Goal: Check status: Check status

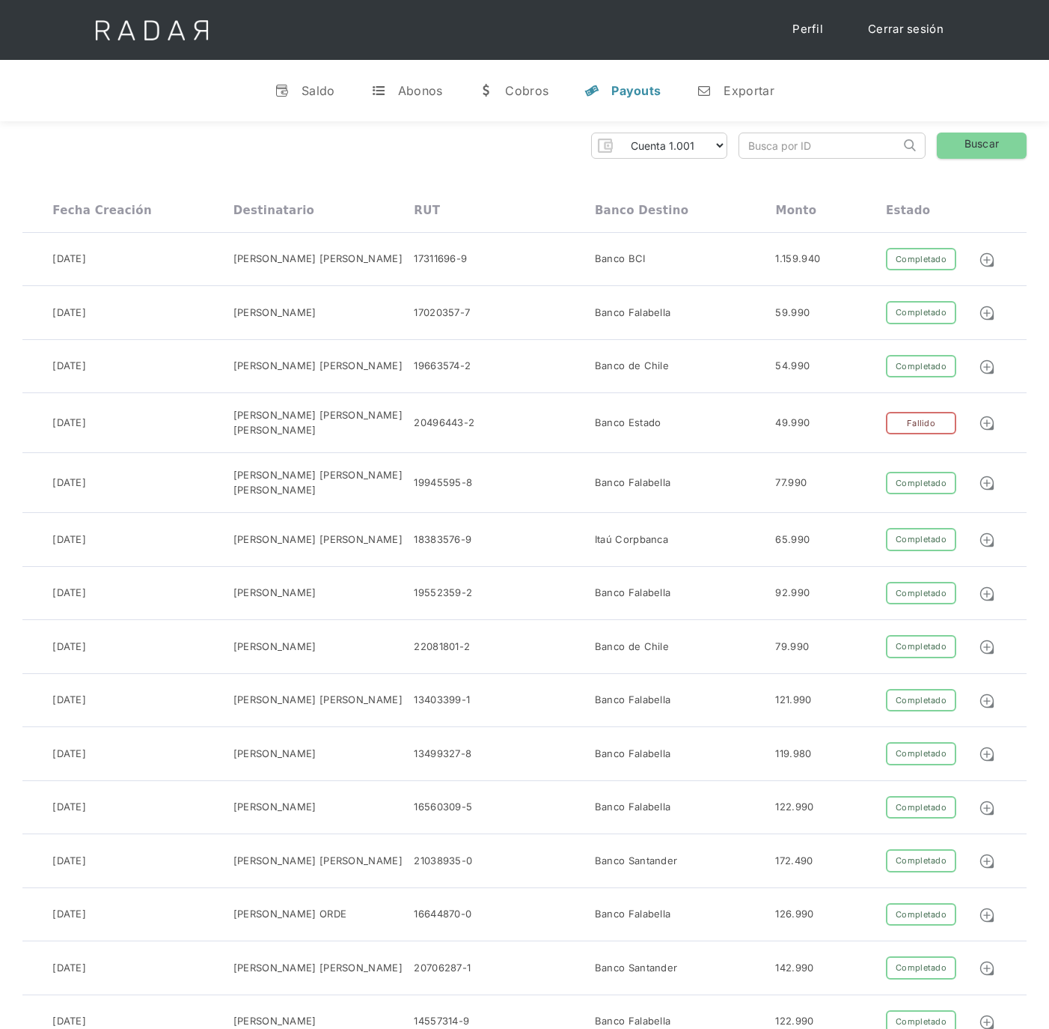
select select "etpay-cuenta-1001"
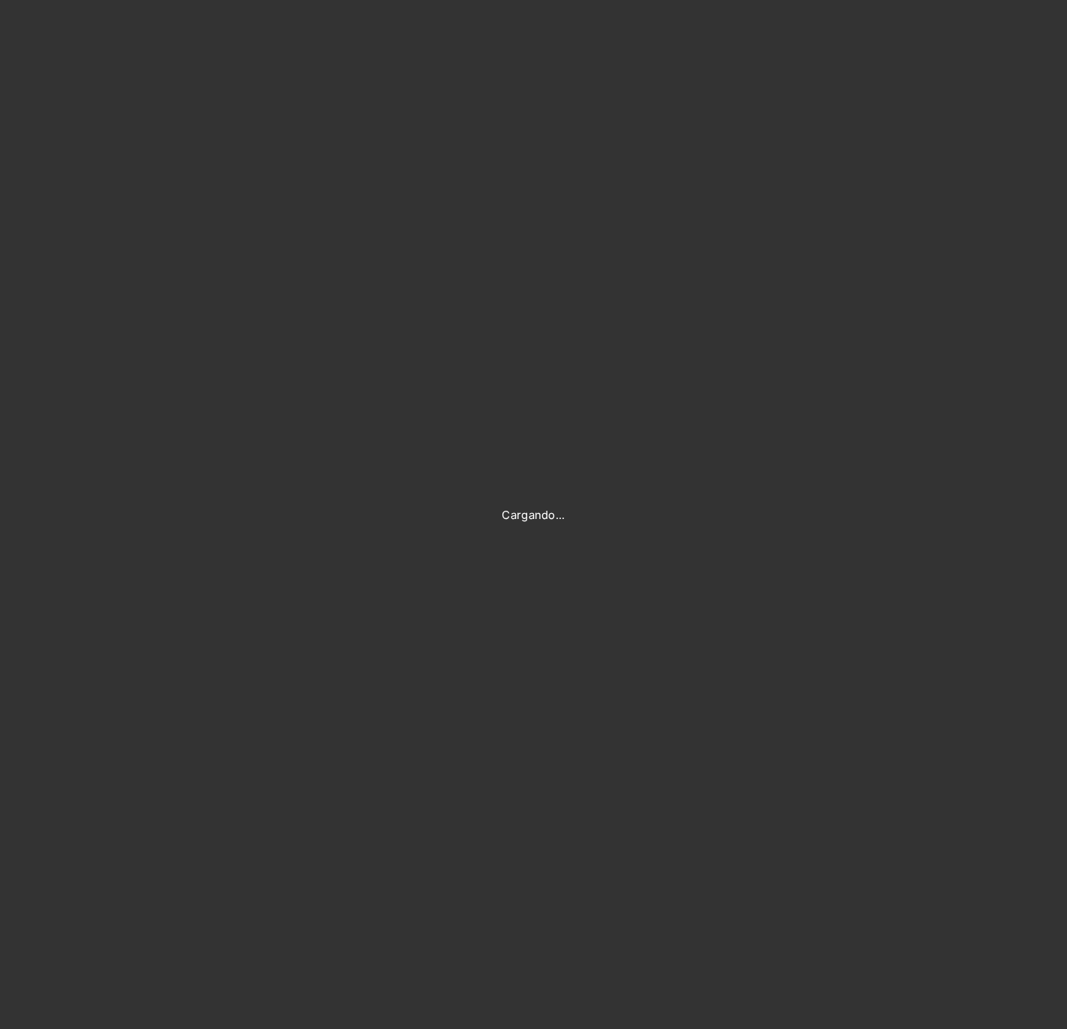
type input "[PERSON_NAME][EMAIL_ADDRESS][PERSON_NAME][DOMAIN_NAME]"
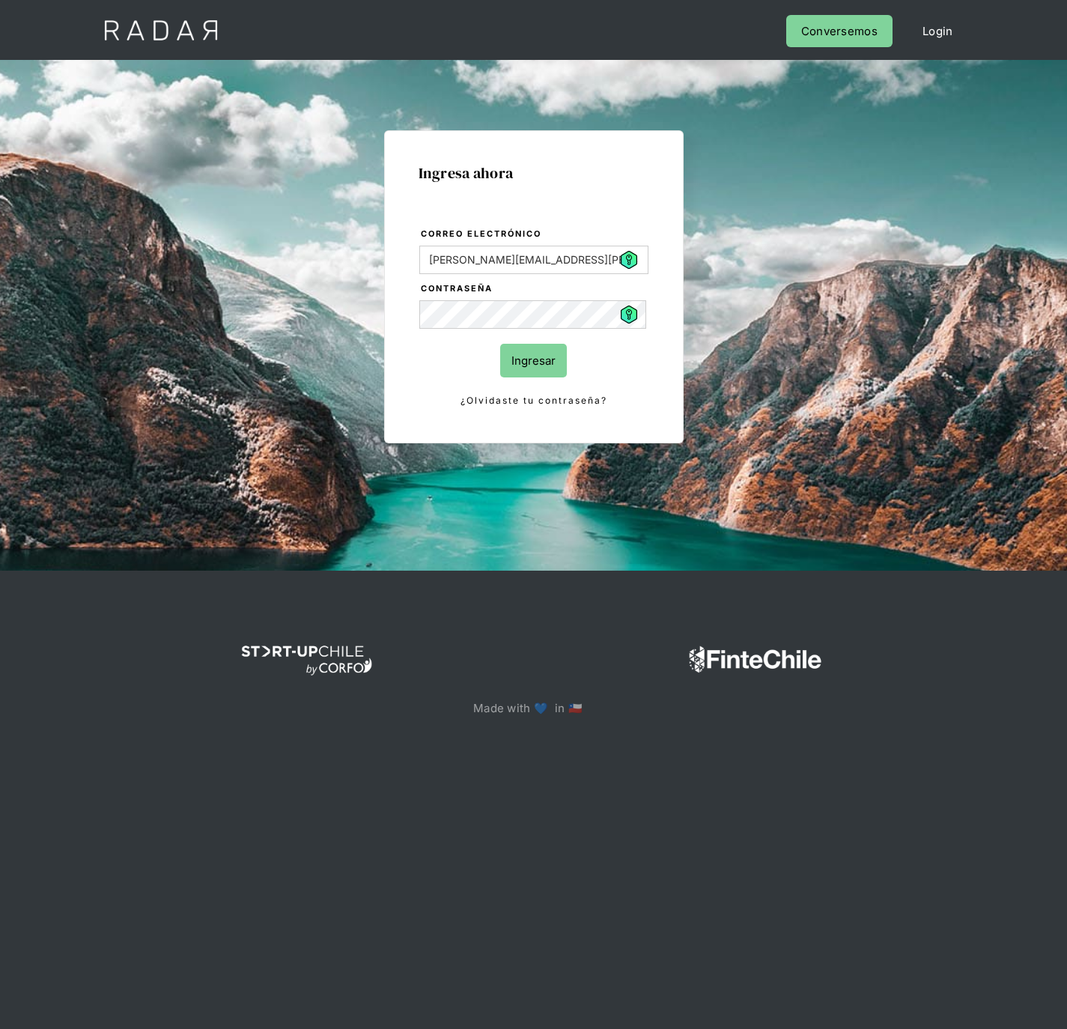
click at [531, 362] on input "Ingresar" at bounding box center [533, 361] width 67 height 34
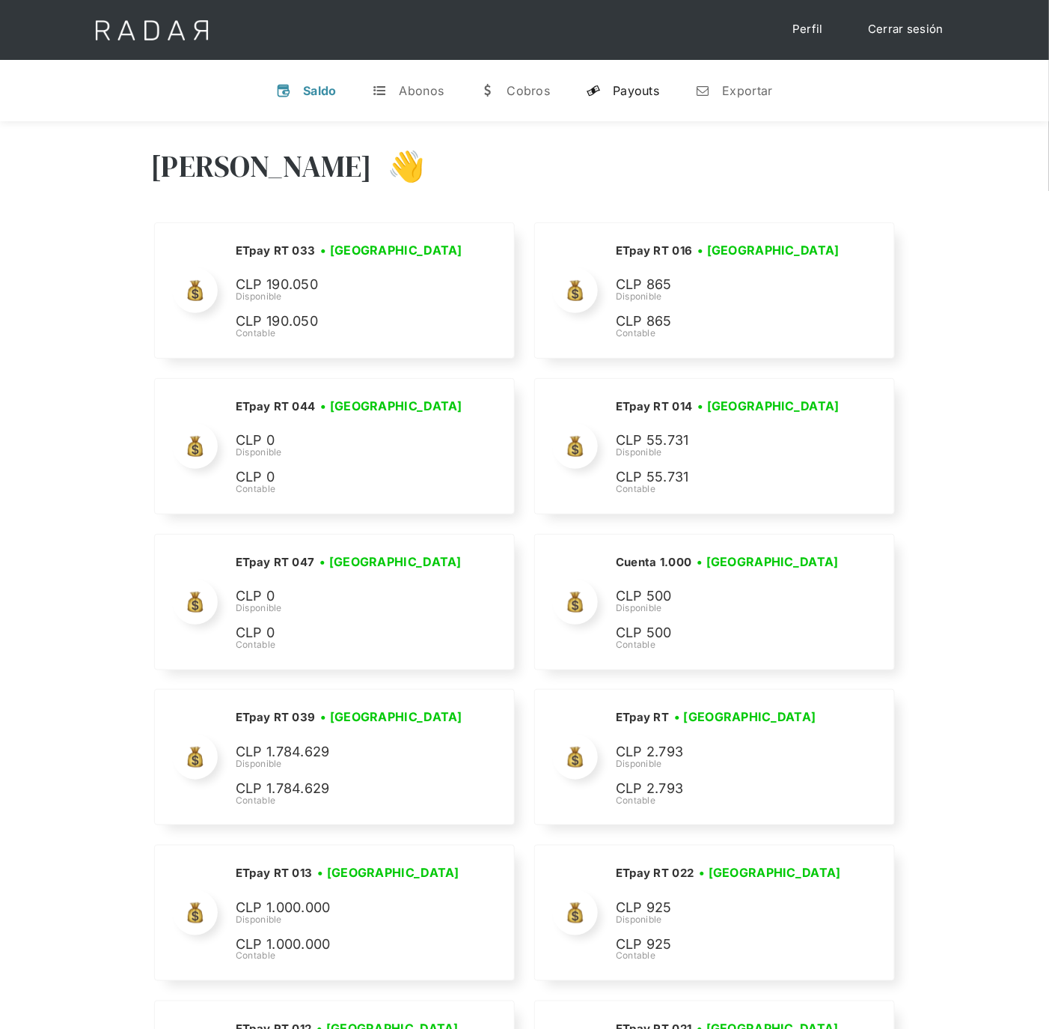
click at [624, 91] on div "Payouts" at bounding box center [636, 90] width 46 height 15
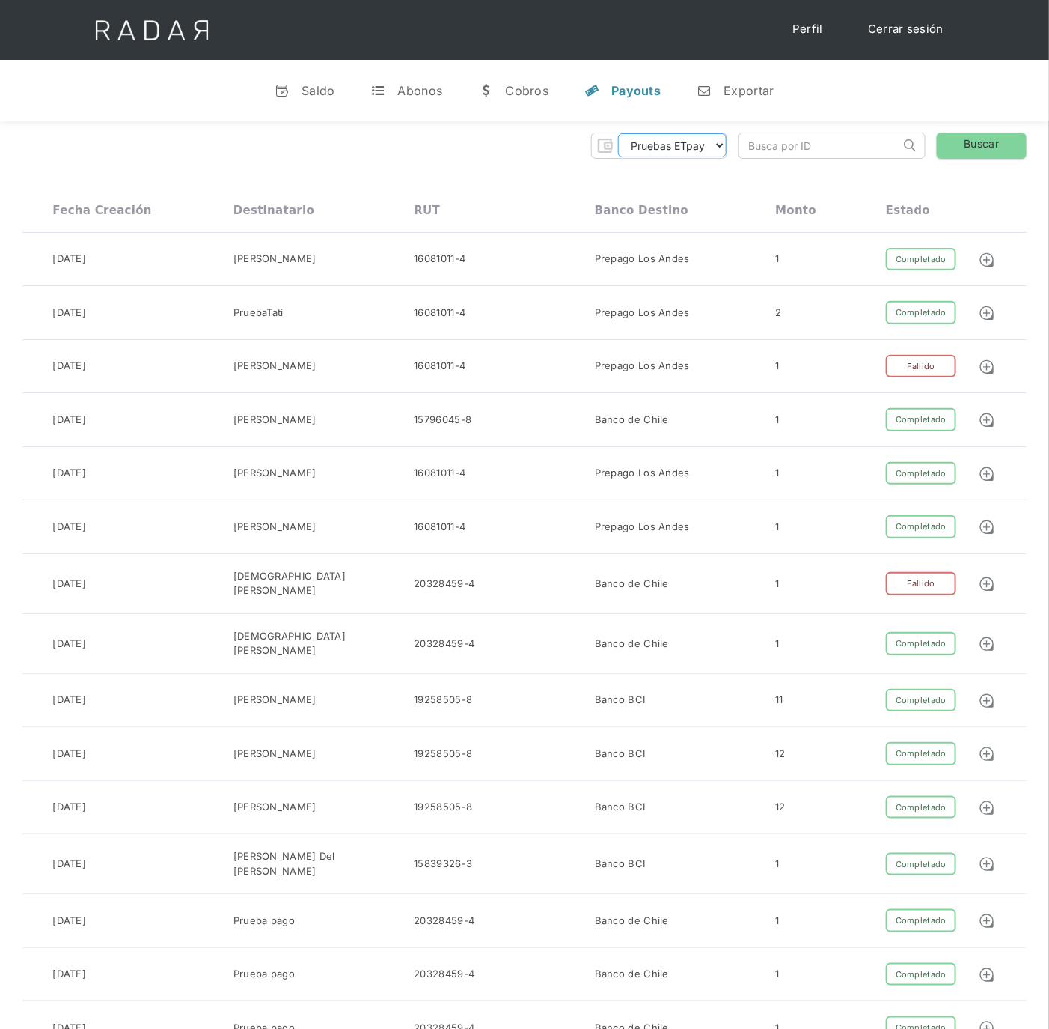
click at [712, 153] on select "Pruebas ETpay Cuenta 1.000 Cuenta 1.001 Cuenta 1.002 Cuenta 1.003 Cuenta 1.004 …" at bounding box center [672, 145] width 109 height 24
select select "etpay-cuenta-1001"
click at [618, 133] on select "Pruebas ETpay Cuenta 1.000 Cuenta 1.001 Cuenta 1.002 Cuenta 1.003 Cuenta 1.004 …" at bounding box center [672, 145] width 109 height 24
click at [986, 144] on link "Buscar" at bounding box center [982, 145] width 90 height 26
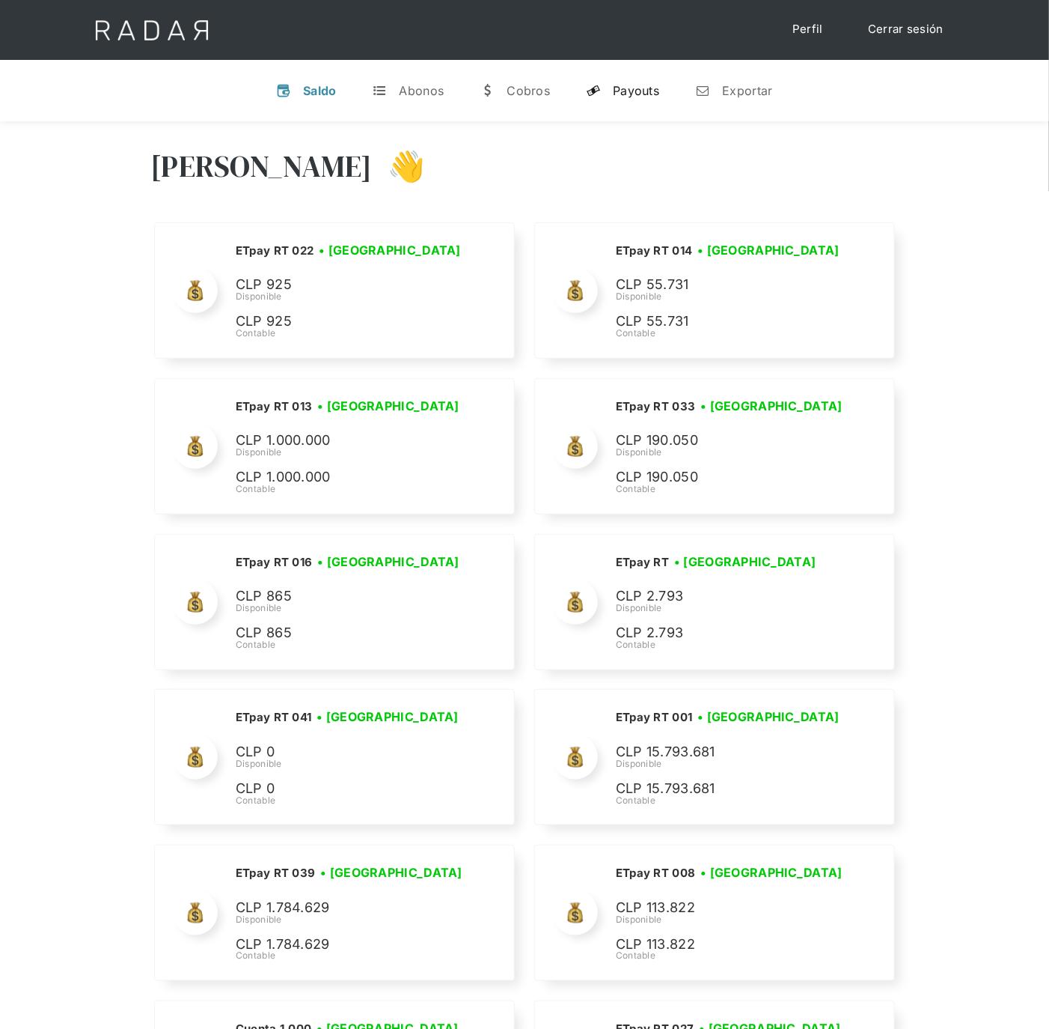
click at [636, 95] on div "Payouts" at bounding box center [636, 90] width 46 height 15
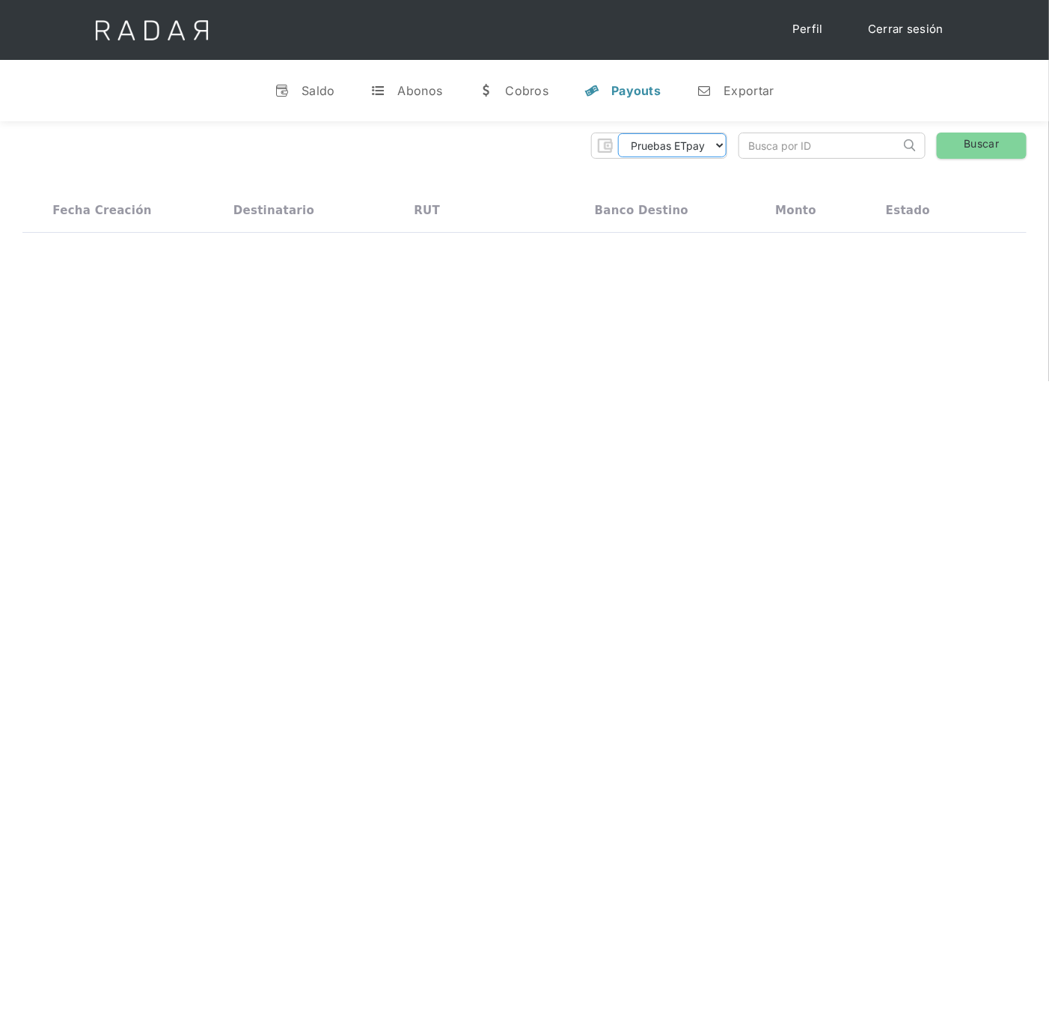
click at [705, 147] on select "Pruebas ETpay Cuenta 1.000 Cuenta 1.001 Cuenta 1.002 Cuenta 1.003 Cuenta 1.004 …" at bounding box center [672, 145] width 109 height 24
select select "etpay-cuenta-1001"
click at [618, 133] on select "Pruebas ETpay Cuenta 1.000 Cuenta 1.001 Cuenta 1.002 Cuenta 1.003 Cuenta 1.004 …" at bounding box center [672, 145] width 109 height 24
click at [984, 133] on link "Buscar" at bounding box center [982, 145] width 90 height 26
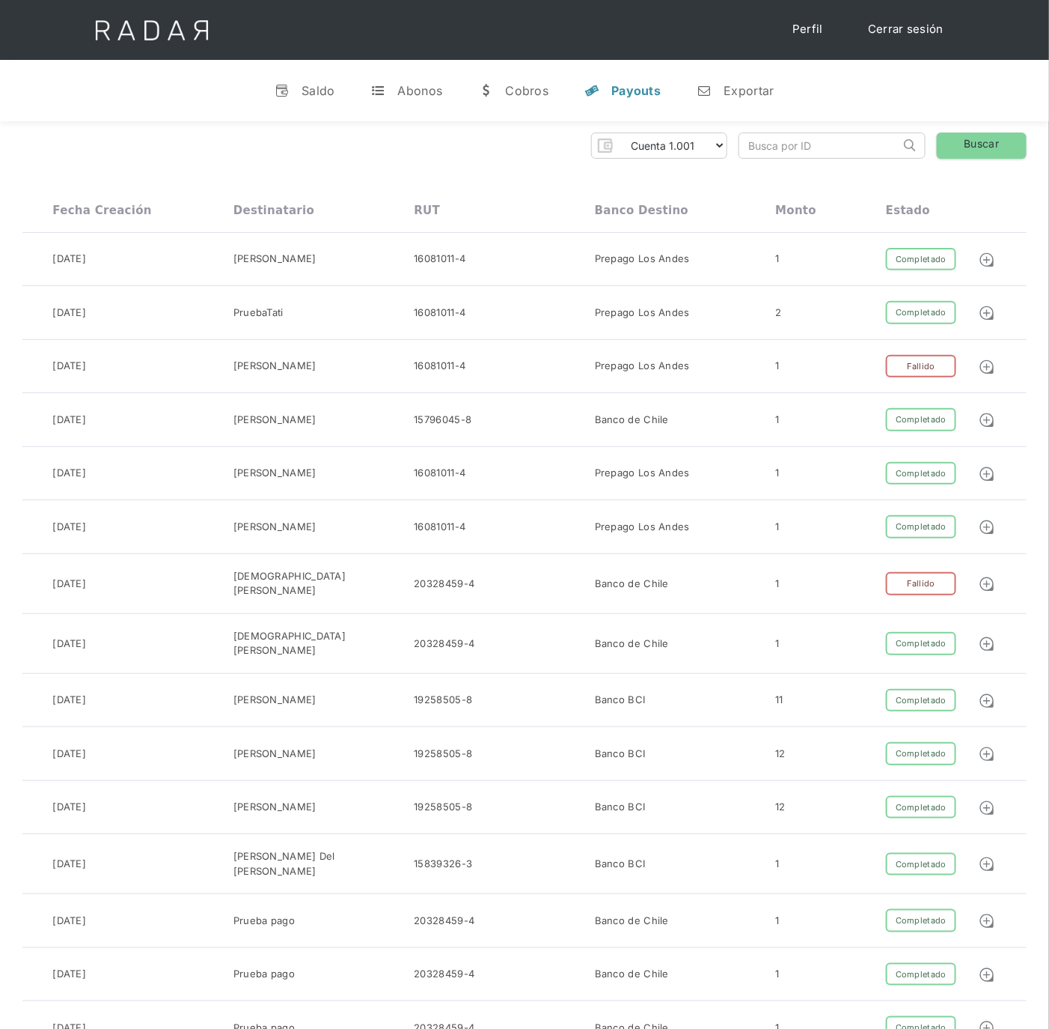
click at [966, 140] on link "Buscar" at bounding box center [982, 145] width 90 height 26
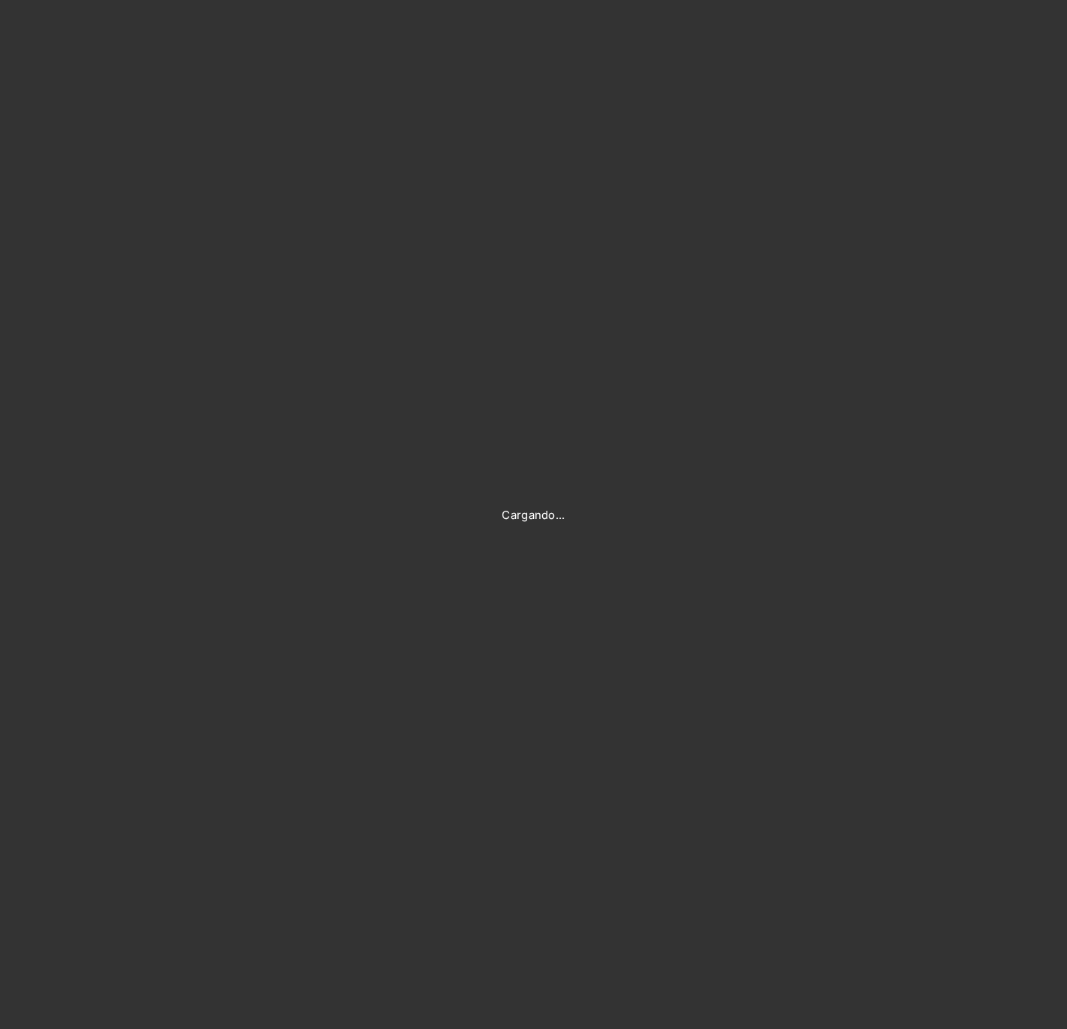
type input "[PERSON_NAME][EMAIL_ADDRESS][PERSON_NAME][DOMAIN_NAME]"
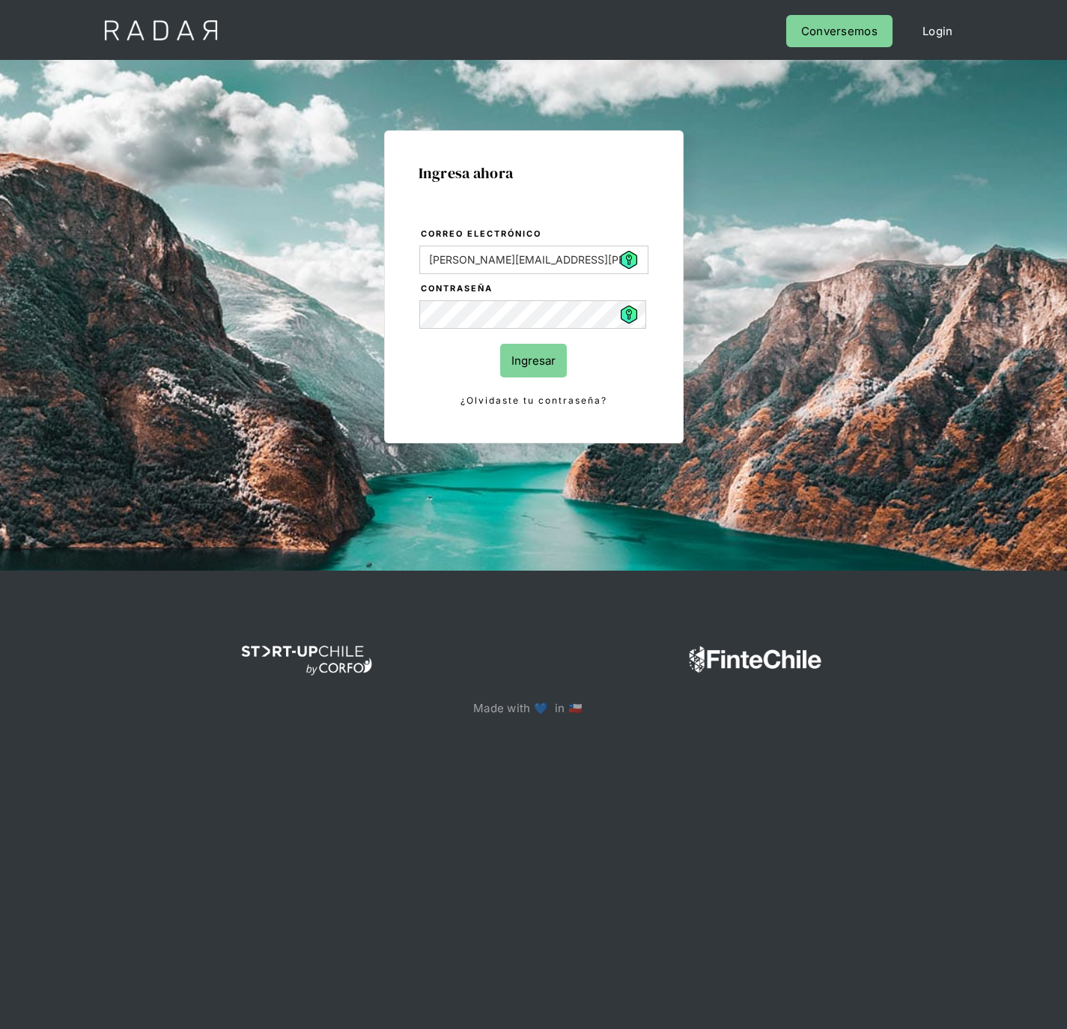
click at [535, 364] on input "Ingresar" at bounding box center [533, 361] width 67 height 34
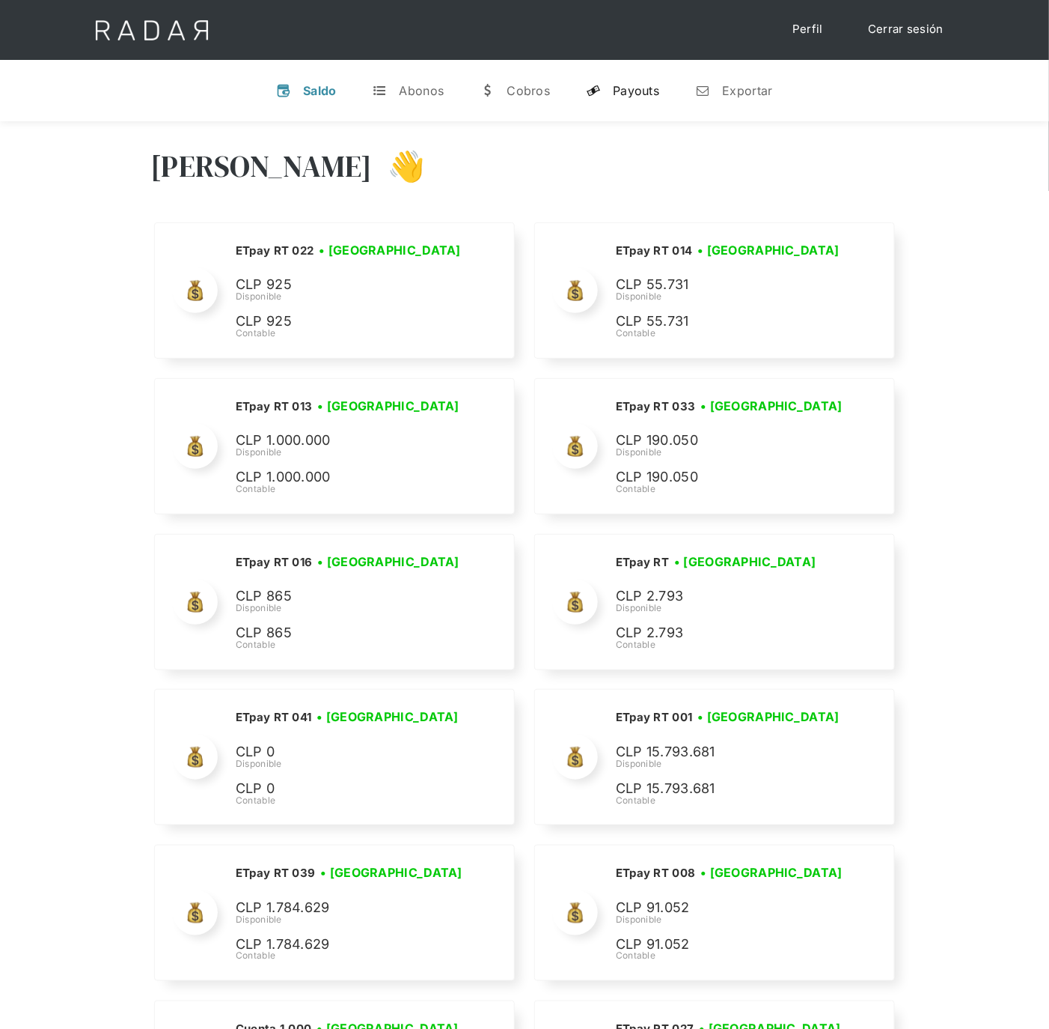
click at [641, 86] on div "Payouts" at bounding box center [636, 90] width 46 height 15
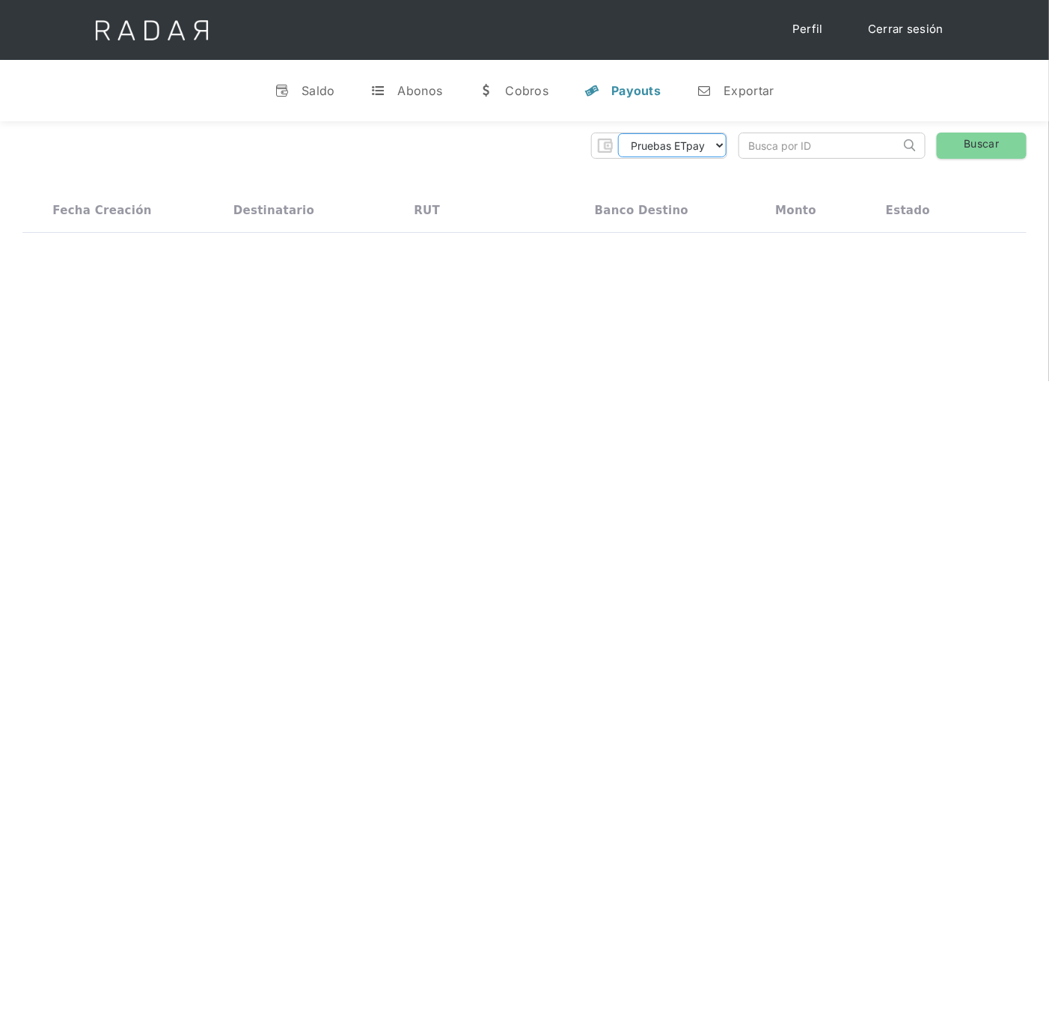
click at [716, 149] on select "Pruebas ETpay Cuenta 1.000 Cuenta 1.001 Cuenta 1.002 Cuenta 1.003 Cuenta 1.004 …" at bounding box center [672, 145] width 109 height 24
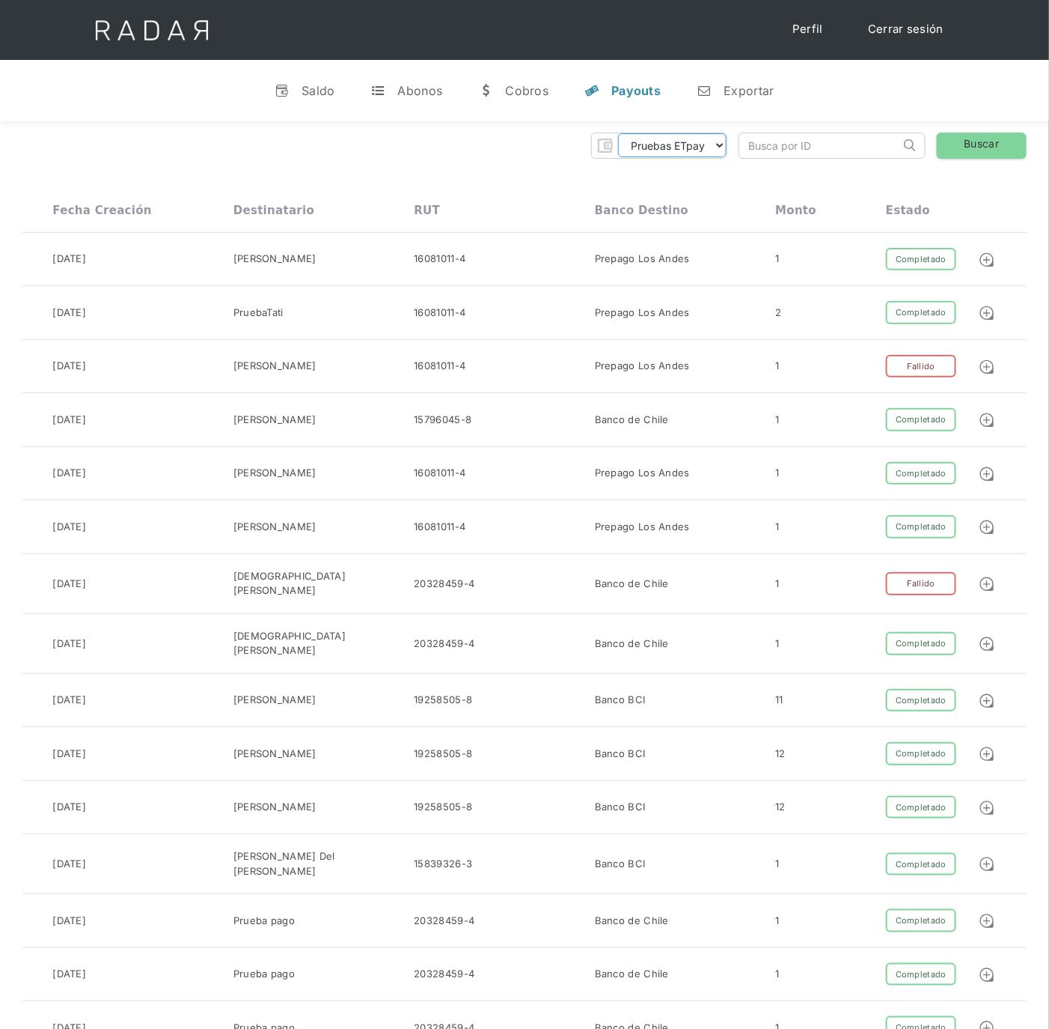
select select "etpay-cuenta-1001"
click at [618, 133] on select "Pruebas ETpay Cuenta 1.000 Cuenta 1.001 Cuenta 1.002 Cuenta 1.003 Cuenta 1.004 …" at bounding box center [672, 145] width 109 height 24
click at [995, 153] on link "Buscar" at bounding box center [982, 145] width 90 height 26
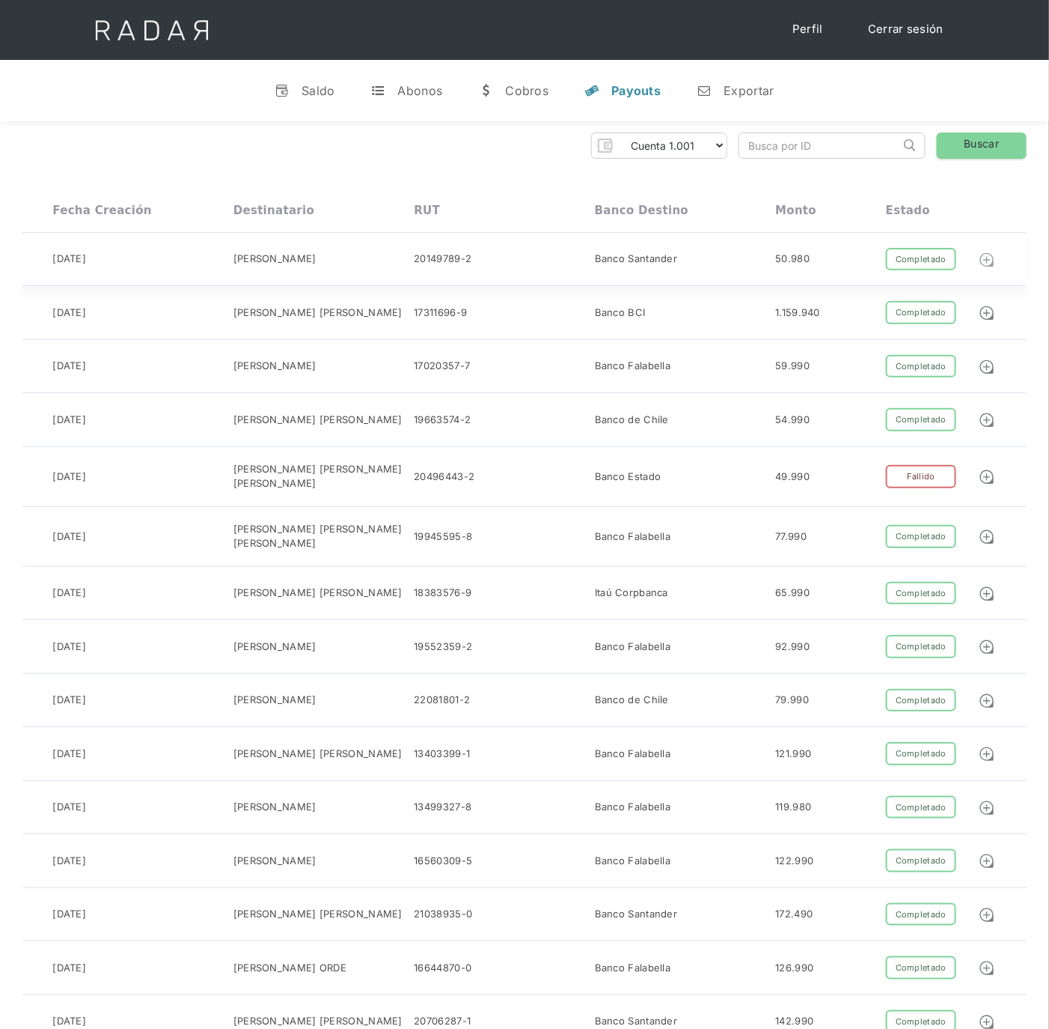
click at [989, 259] on img at bounding box center [987, 260] width 16 height 16
click at [988, 255] on img at bounding box center [987, 260] width 16 height 16
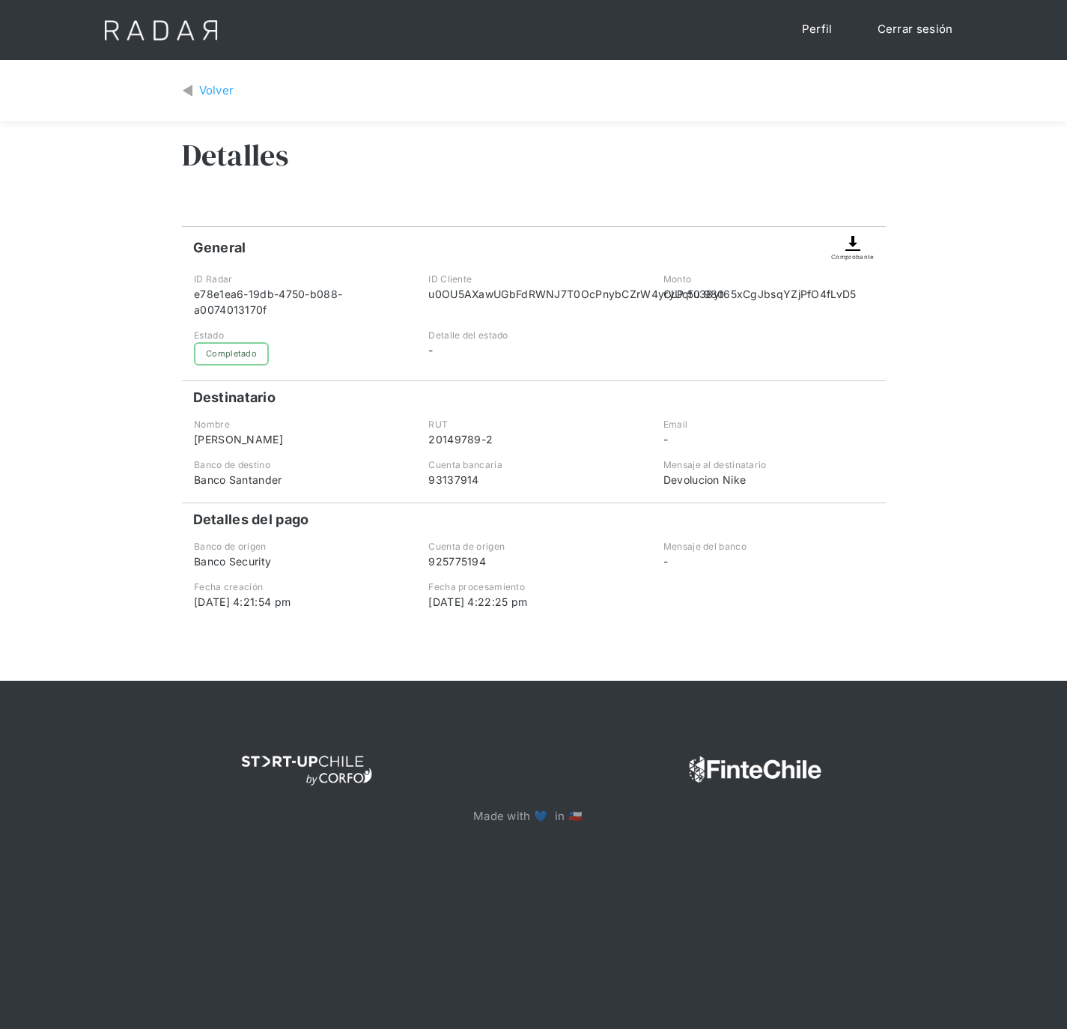
click at [856, 245] on img at bounding box center [853, 243] width 18 height 18
click at [203, 88] on div "Volver" at bounding box center [216, 90] width 35 height 17
click at [840, 261] on div "Comprobante" at bounding box center [852, 256] width 43 height 9
click at [203, 88] on div "Volver" at bounding box center [216, 90] width 35 height 17
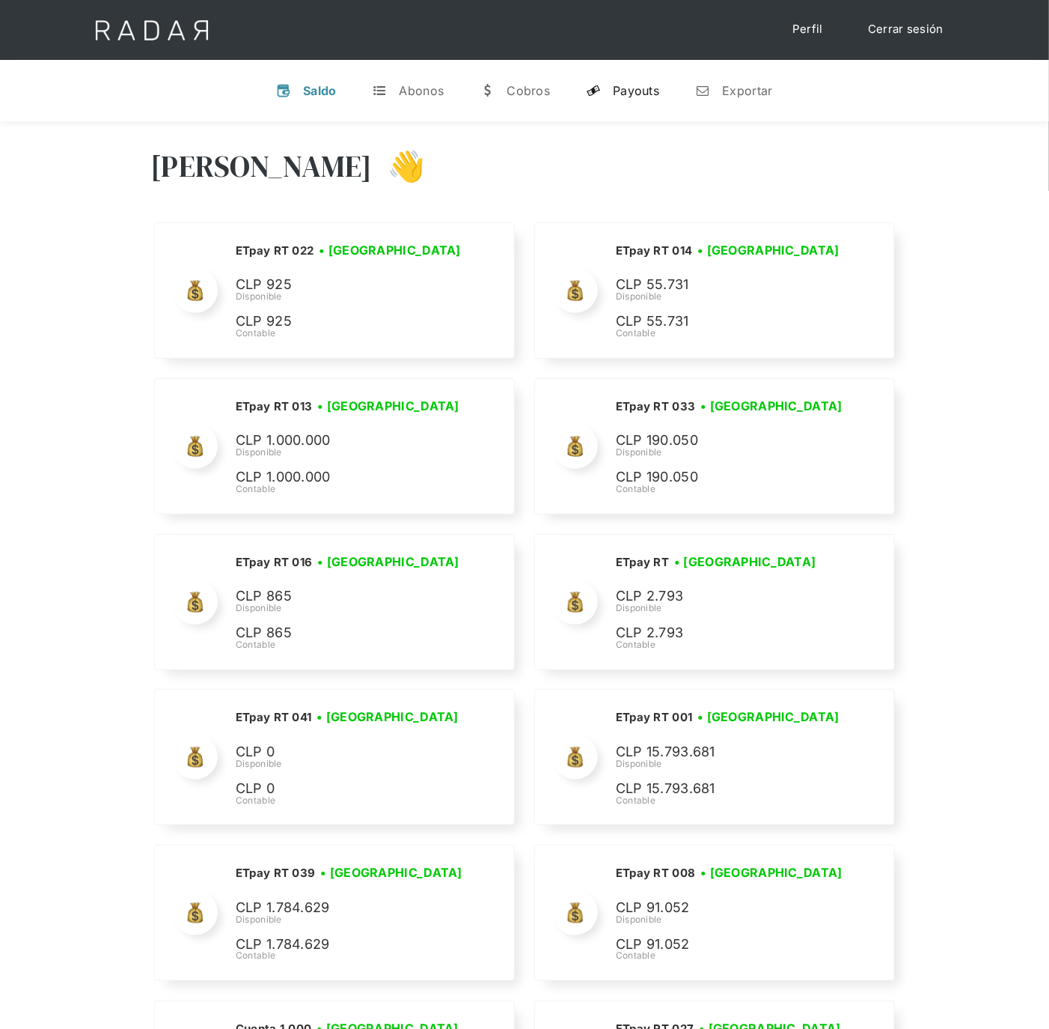
click at [651, 84] on div "Payouts" at bounding box center [636, 90] width 46 height 15
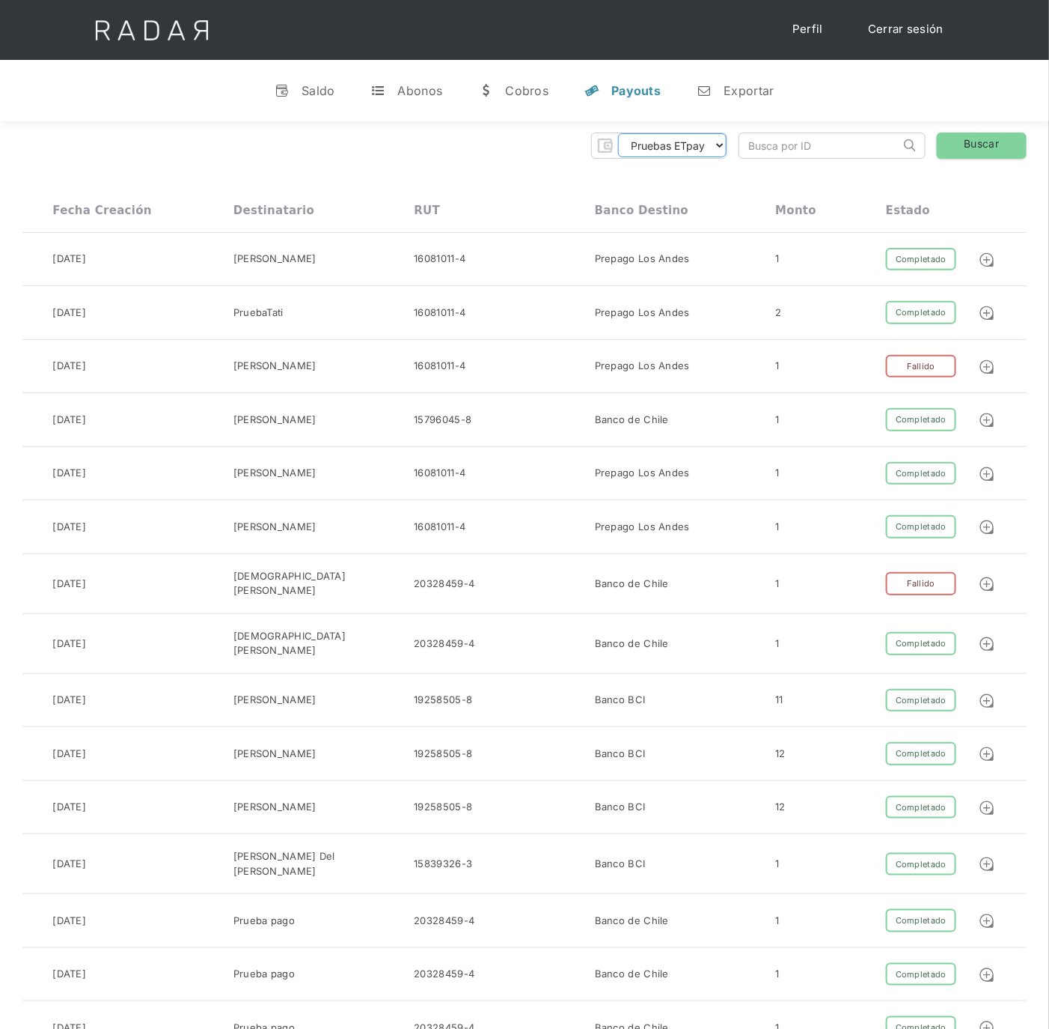
click at [724, 144] on select "Pruebas ETpay Cuenta 1.000 Cuenta 1.001 Cuenta 1.002 Cuenta 1.003 Cuenta 1.004 …" at bounding box center [672, 145] width 109 height 24
click at [474, 144] on div "Pruebas ETpay Cuenta 1.000 Cuenta 1.001 Cuenta 1.002 Cuenta 1.003 Cuenta 1.004 …" at bounding box center [524, 145] width 1005 height 26
click at [806, 142] on input "search" at bounding box center [820, 145] width 161 height 25
click at [721, 144] on select "Pruebas ETpay Cuenta 1.000 Cuenta 1.001 Cuenta 1.002 Cuenta 1.003 Cuenta 1.004 …" at bounding box center [672, 145] width 109 height 24
select select "etpay-cuenta-1001"
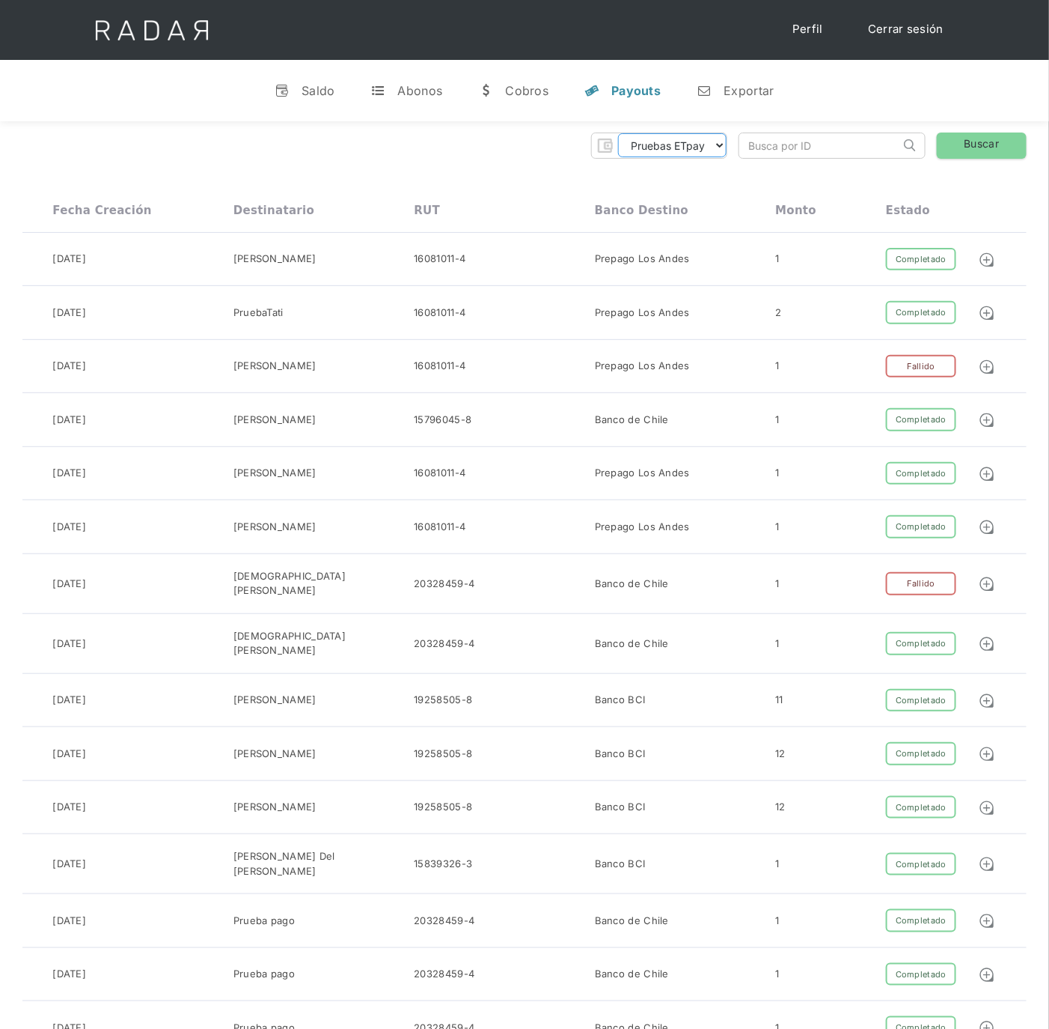
click at [618, 133] on select "Pruebas ETpay Cuenta 1.000 Cuenta 1.001 Cuenta 1.002 Cuenta 1.003 Cuenta 1.004 …" at bounding box center [672, 145] width 109 height 24
click at [793, 155] on input "search" at bounding box center [820, 145] width 161 height 25
paste input "b5333d19-3e73-42eb-9c91-e9c3fa382cfd"
type input "b5333d19-3e73-42eb-9c91-e9c3fa382cfd"
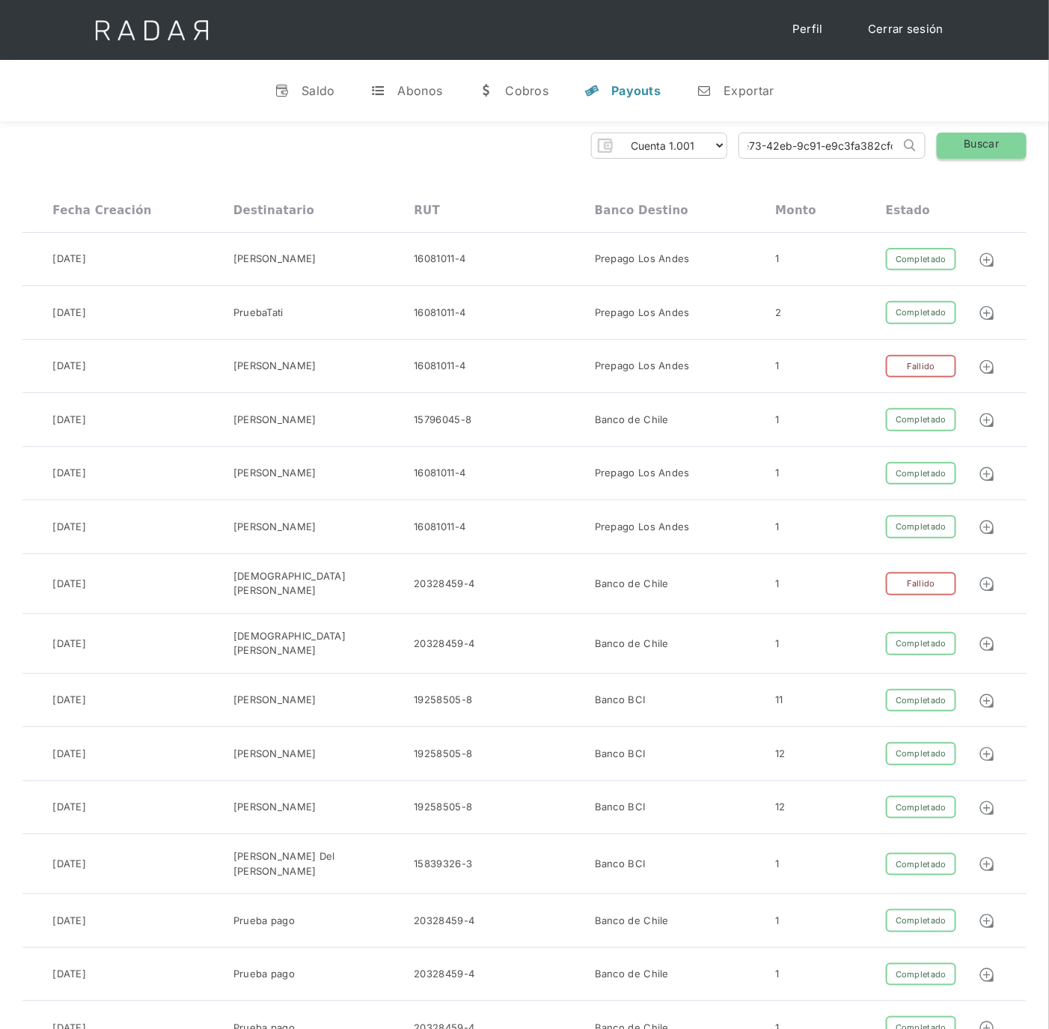
click at [993, 137] on link "Buscar" at bounding box center [982, 145] width 90 height 26
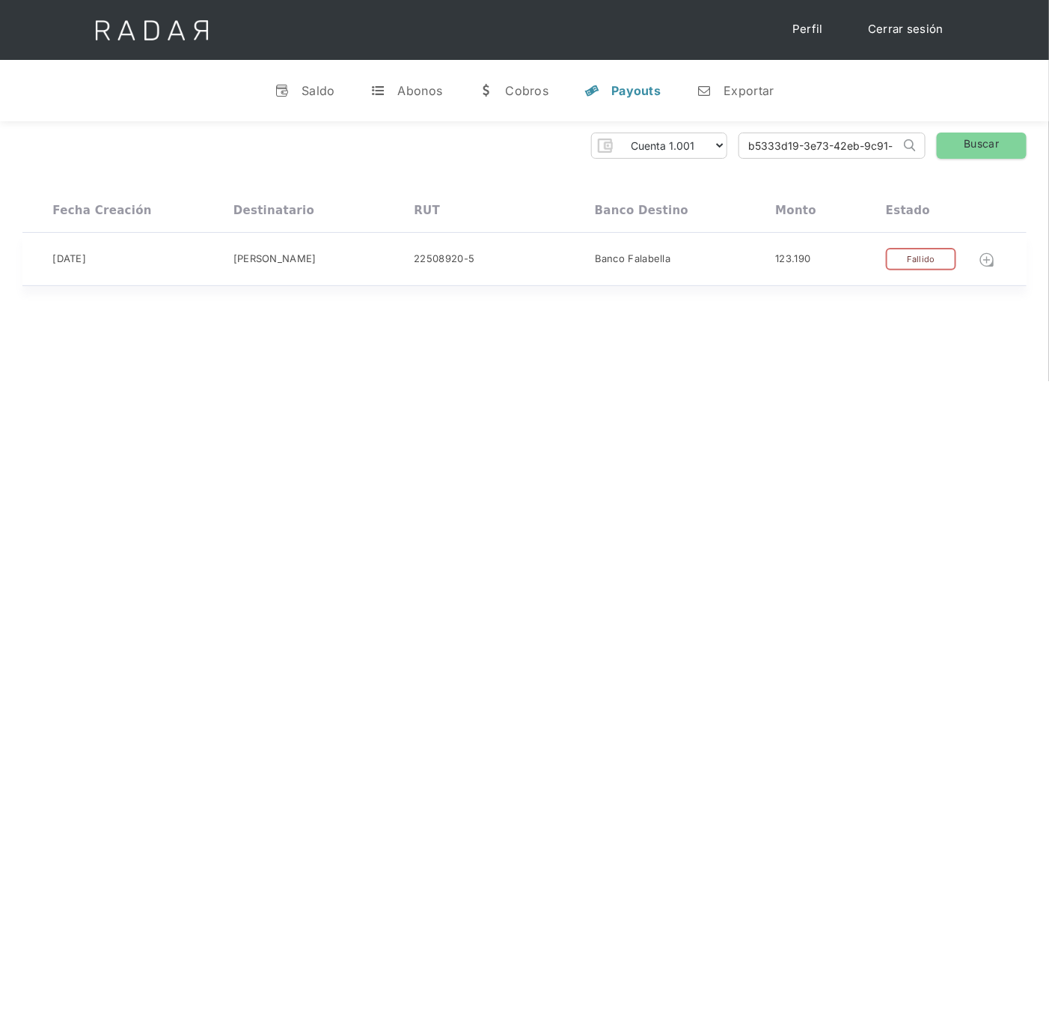
click at [984, 255] on img at bounding box center [987, 260] width 16 height 16
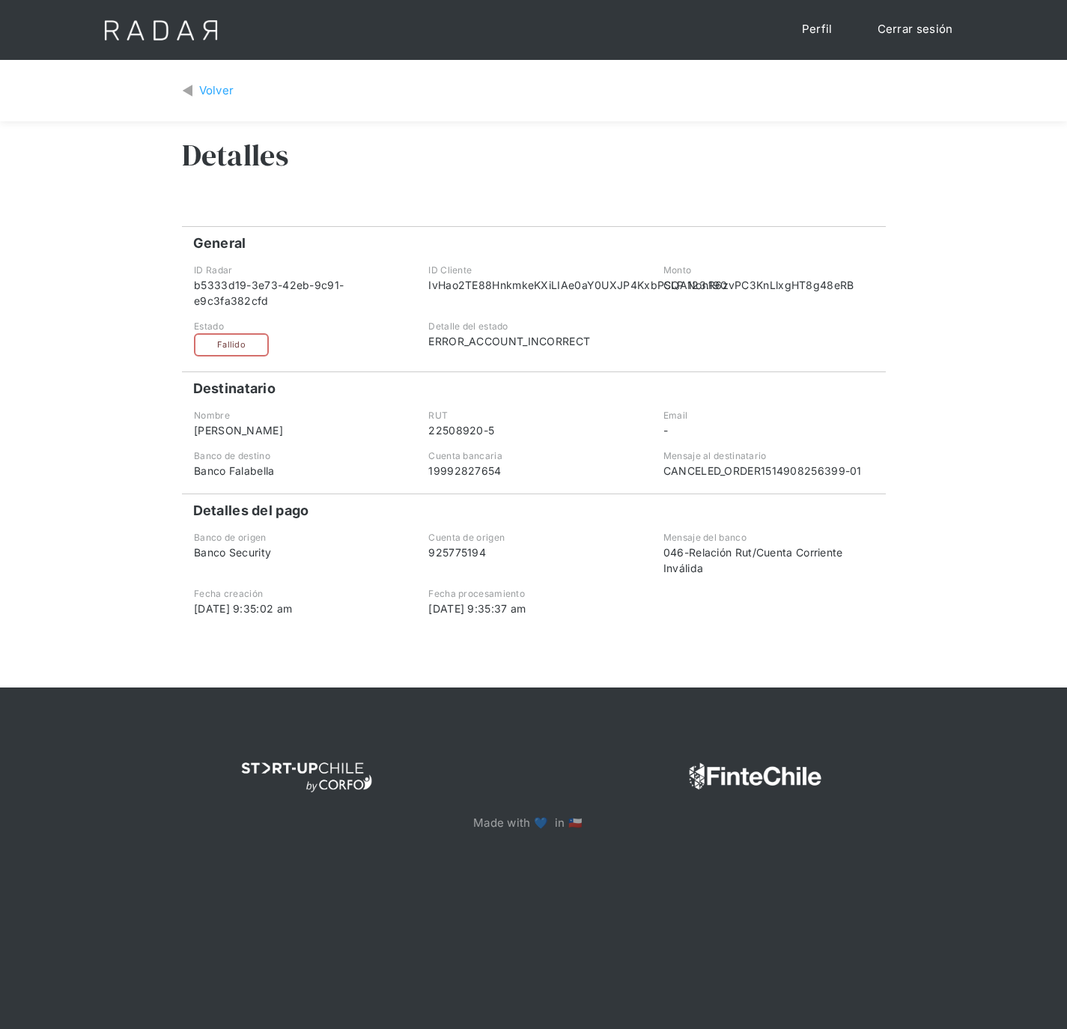
click at [209, 94] on div "Volver" at bounding box center [216, 90] width 35 height 17
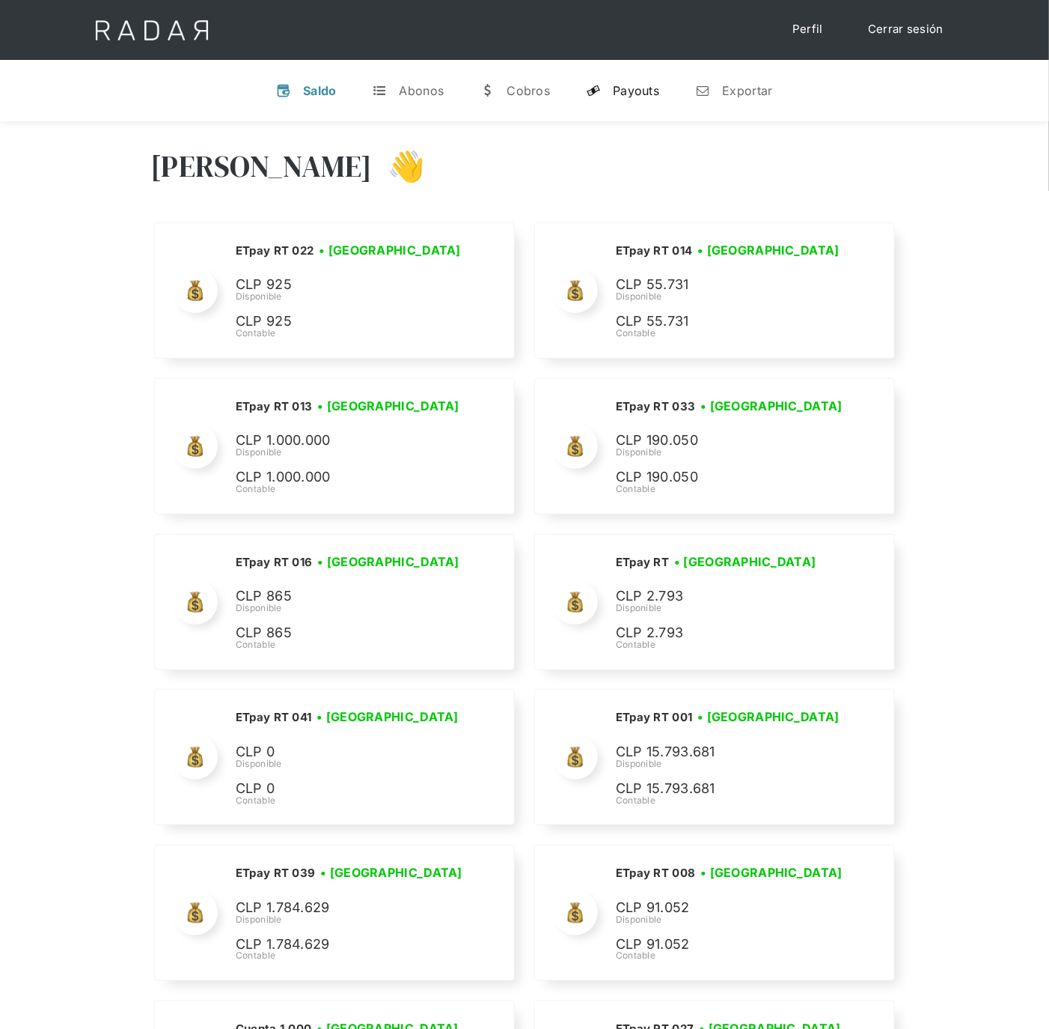
click at [623, 99] on link "y Payouts" at bounding box center [622, 90] width 97 height 39
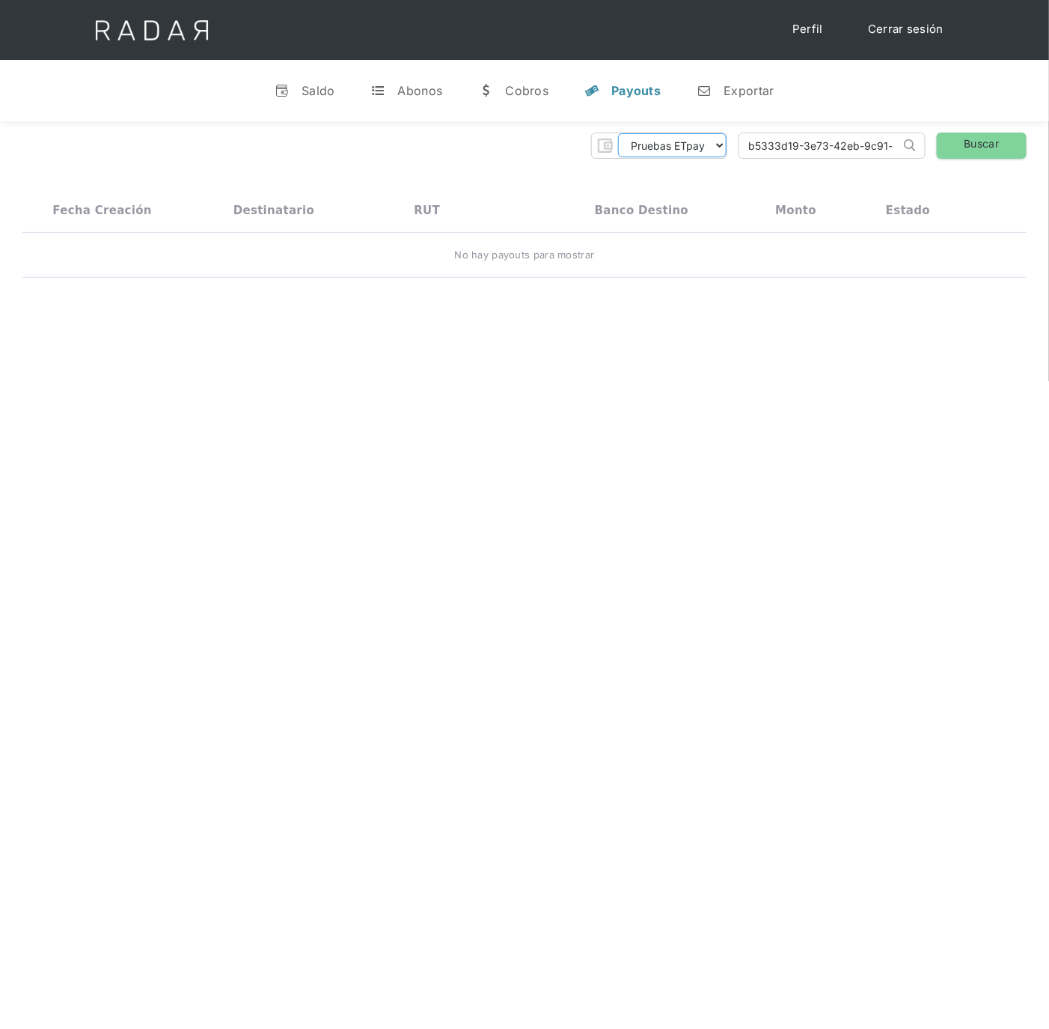
click at [714, 147] on select "Pruebas ETpay Cuenta 1.000 Cuenta 1.001 Cuenta 1.002 Cuenta 1.003 Cuenta 1.004 …" at bounding box center [672, 145] width 109 height 24
select select "etpay-cuenta-1001"
click at [618, 133] on select "Pruebas ETpay Cuenta 1.000 Cuenta 1.001 Cuenta 1.002 Cuenta 1.003 Cuenta 1.004 …" at bounding box center [672, 145] width 109 height 24
click at [998, 140] on link "Buscar" at bounding box center [982, 145] width 90 height 26
click at [885, 141] on input "b5333d19-3e73-42eb-9c91-e9c3fa382cfd" at bounding box center [820, 145] width 161 height 25
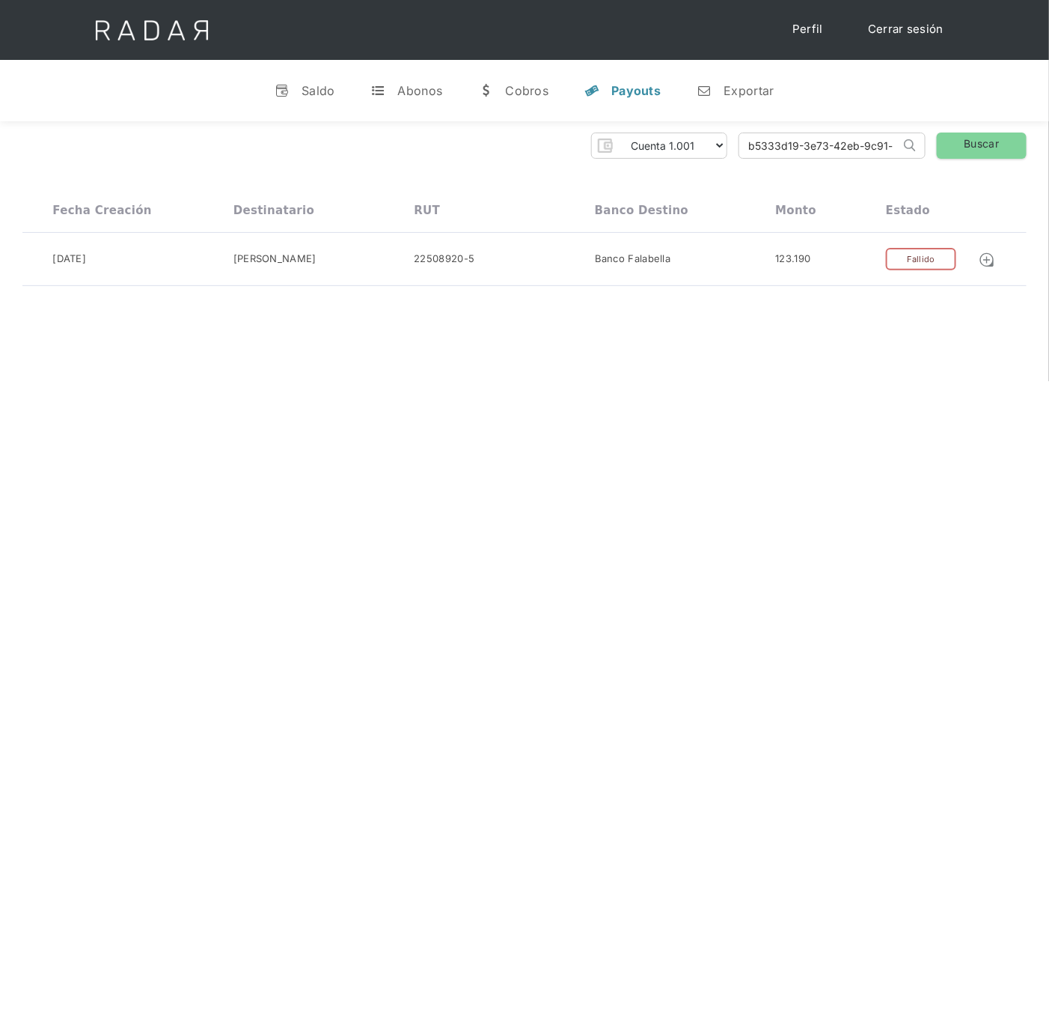
drag, startPoint x: 894, startPoint y: 147, endPoint x: 641, endPoint y: 137, distance: 253.2
click at [643, 138] on div "Pruebas ETpay Cuenta 1.000 Cuenta 1.001 Cuenta 1.002 Cuenta 1.003 Cuenta 1.004 …" at bounding box center [524, 145] width 1005 height 26
type input "d"
paste input "041d3a59-d28c-4007-b293-5b6835be6464"
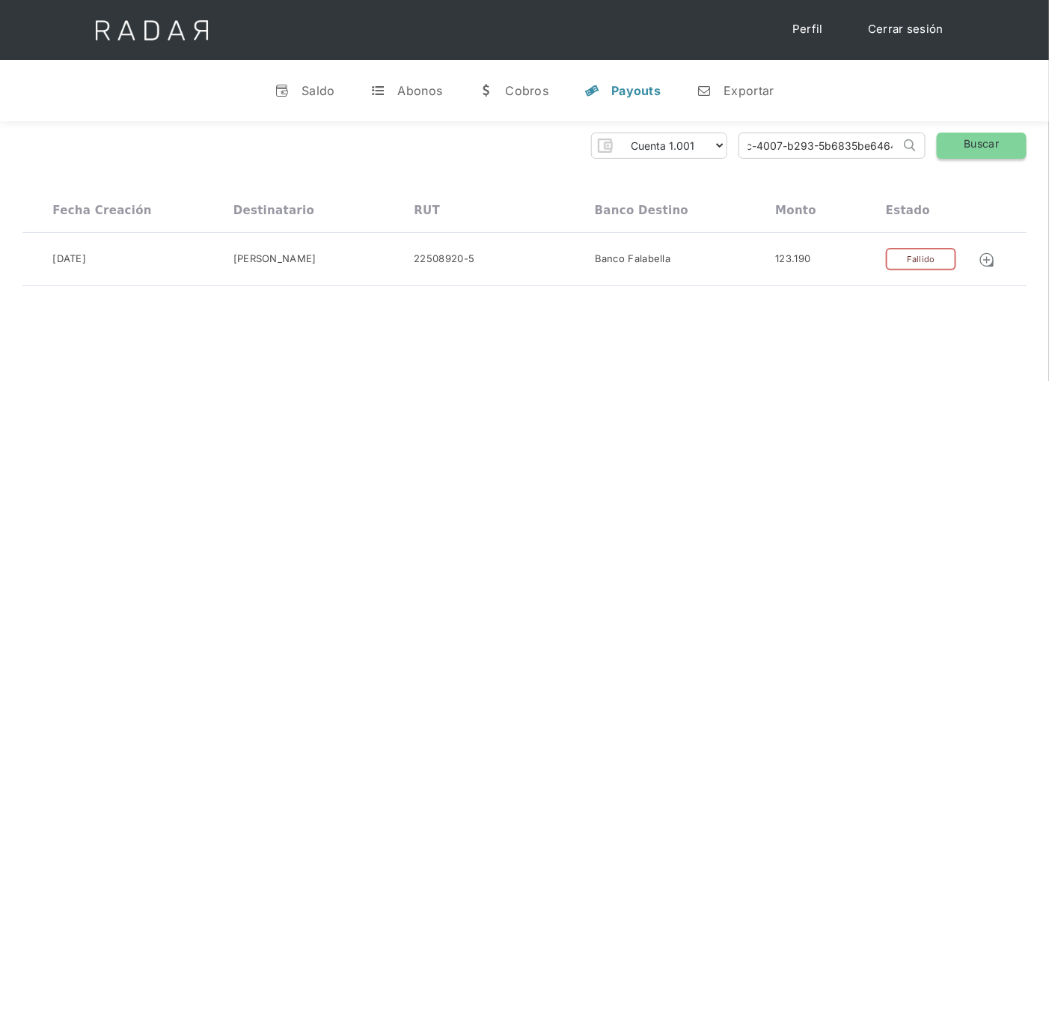
type input "041d3a59-d28c-4007-b293-5b6835be6464"
click at [962, 157] on link "Buscar" at bounding box center [982, 145] width 90 height 26
click at [986, 263] on img at bounding box center [987, 260] width 16 height 16
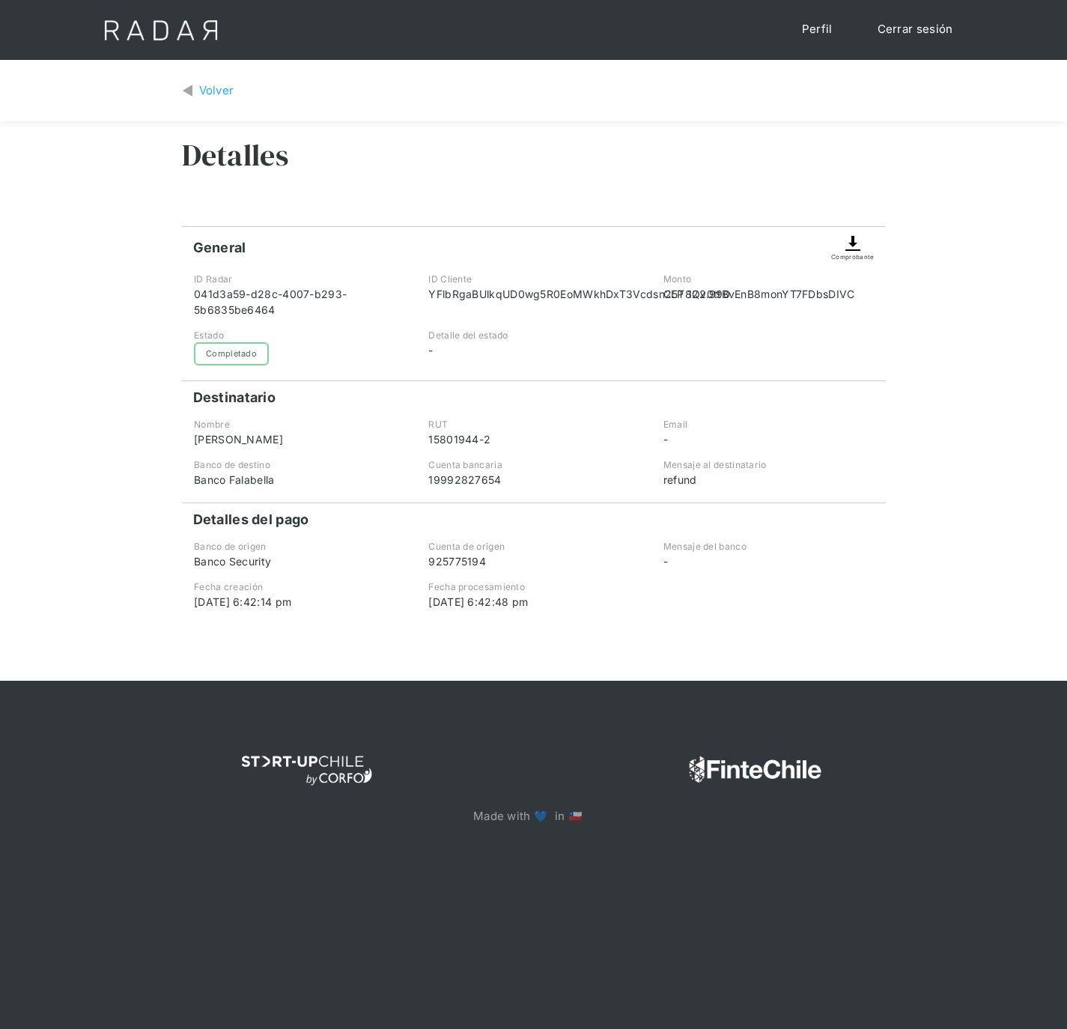
click at [847, 243] on img at bounding box center [853, 243] width 18 height 18
click at [205, 84] on div "Volver" at bounding box center [216, 90] width 35 height 17
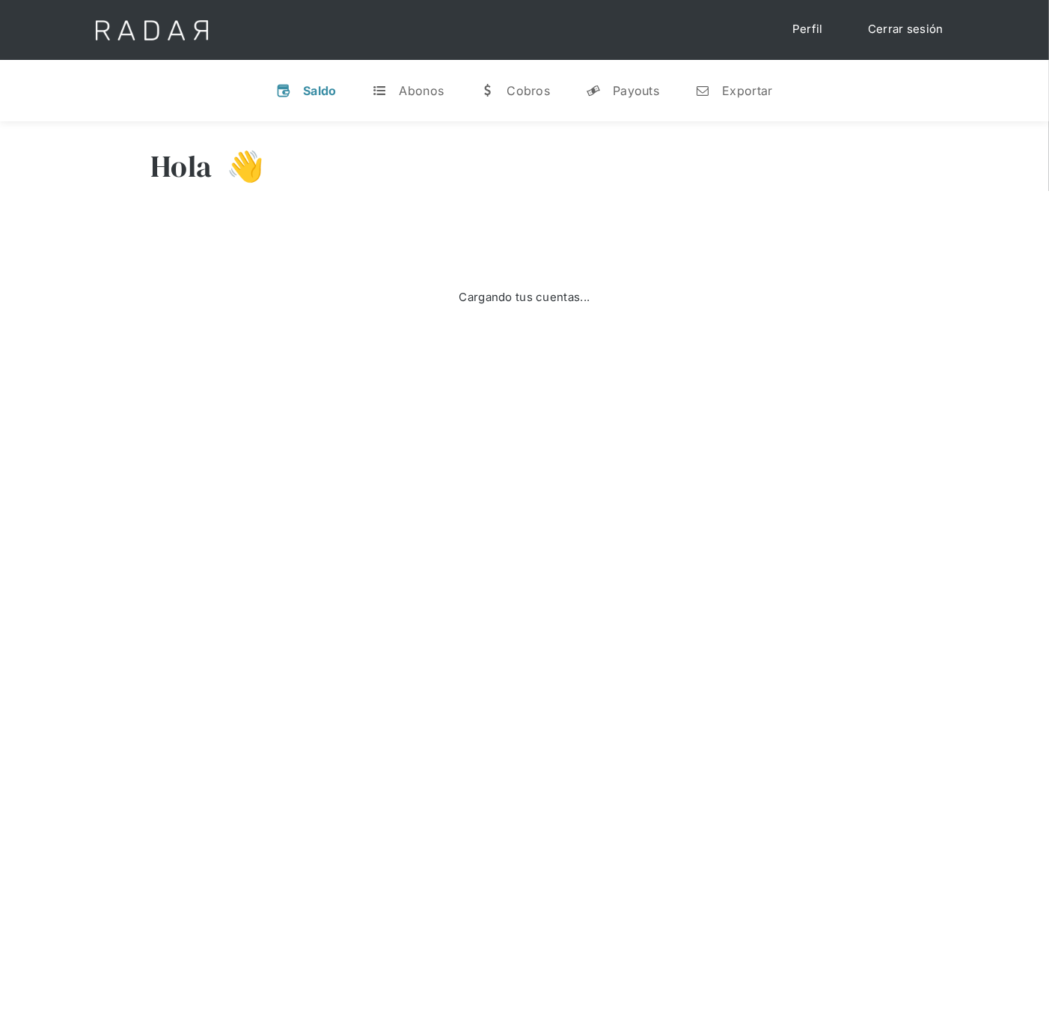
select select "etpay"
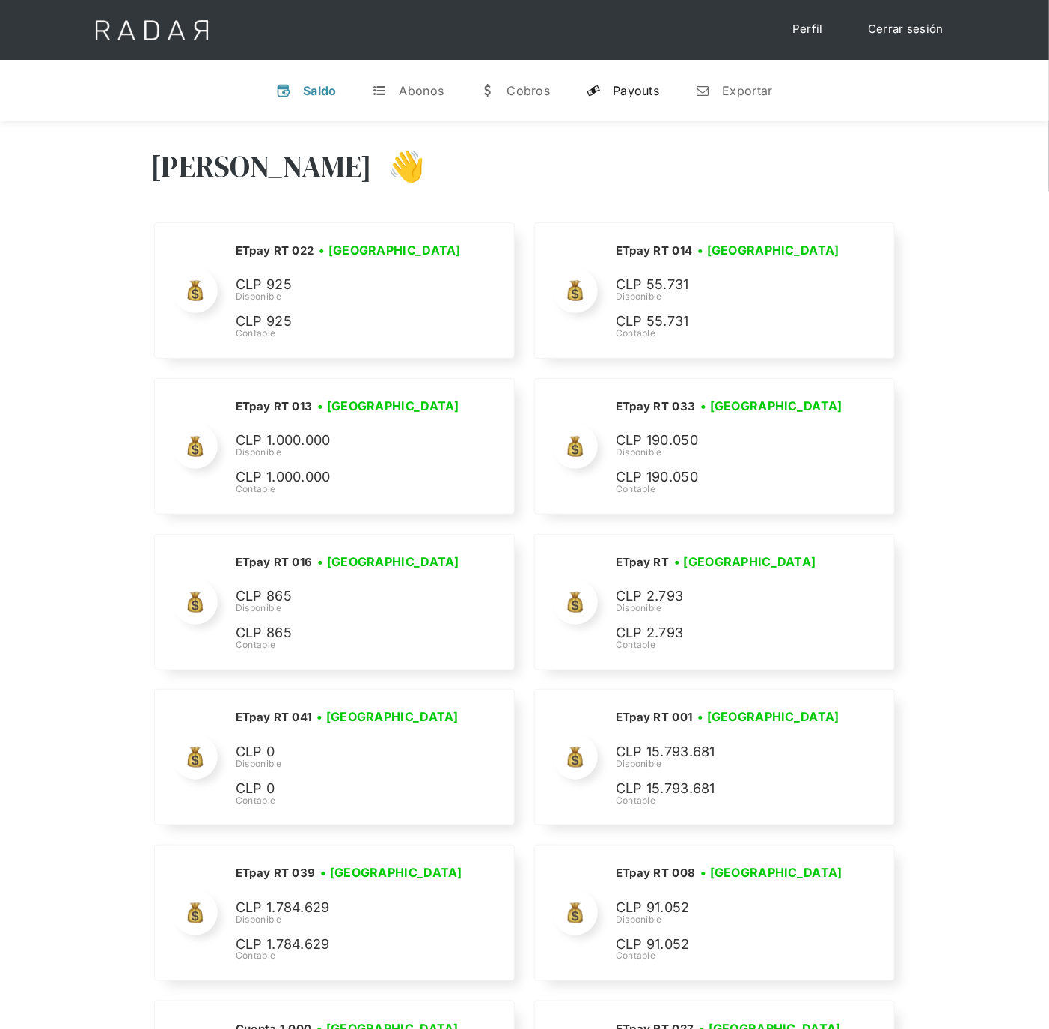
click at [631, 88] on div "Payouts" at bounding box center [636, 90] width 46 height 15
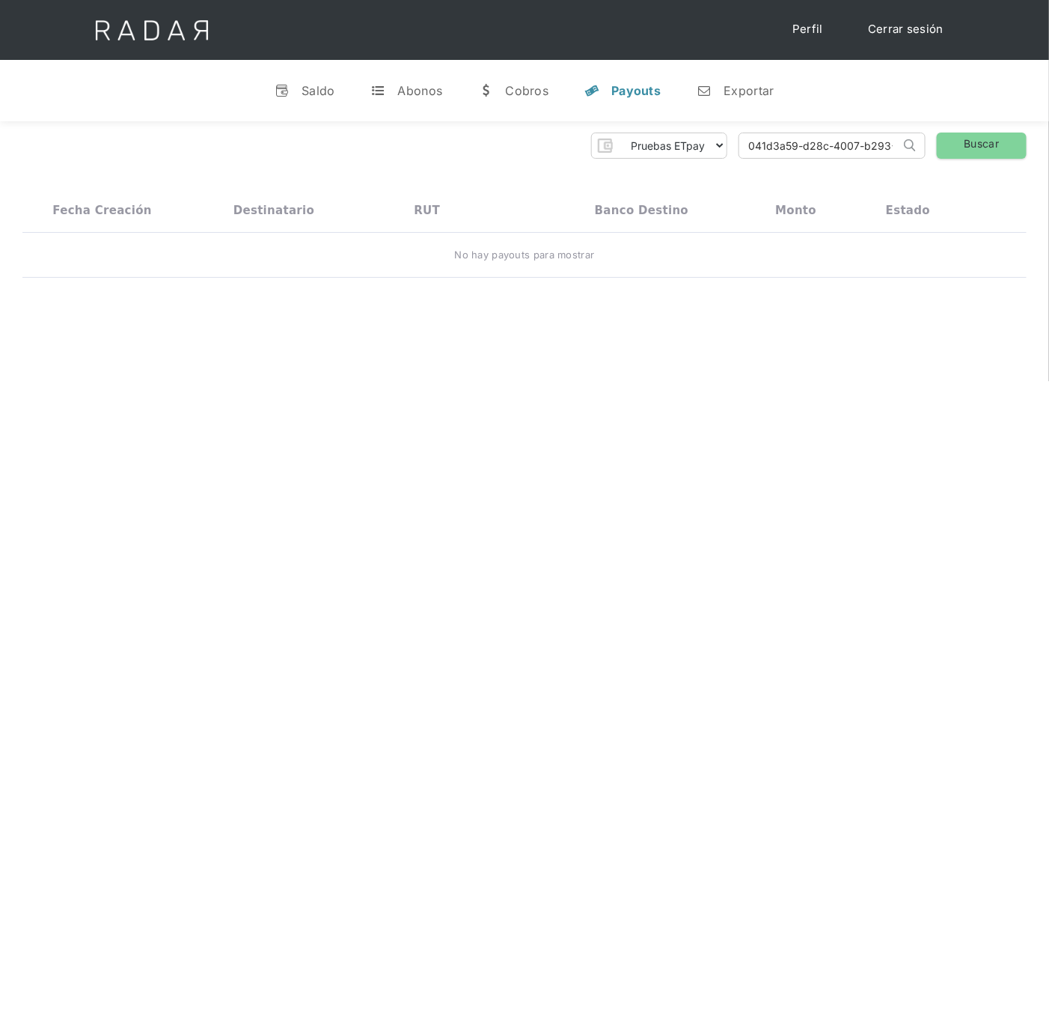
drag, startPoint x: 889, startPoint y: 144, endPoint x: 703, endPoint y: 124, distance: 187.5
click at [704, 124] on div "Pruebas ETpay Cuenta 1.000 Cuenta 1.001 Cuenta 1.002 Cuenta 1.003 Cuenta 1.004 …" at bounding box center [524, 205] width 1049 height 168
type input "4"
paste input "041d3a59-d28c-4007-b293-5b6835be6464"
type input "041d3a59-d28c-4007-b293-5b6835be6464"
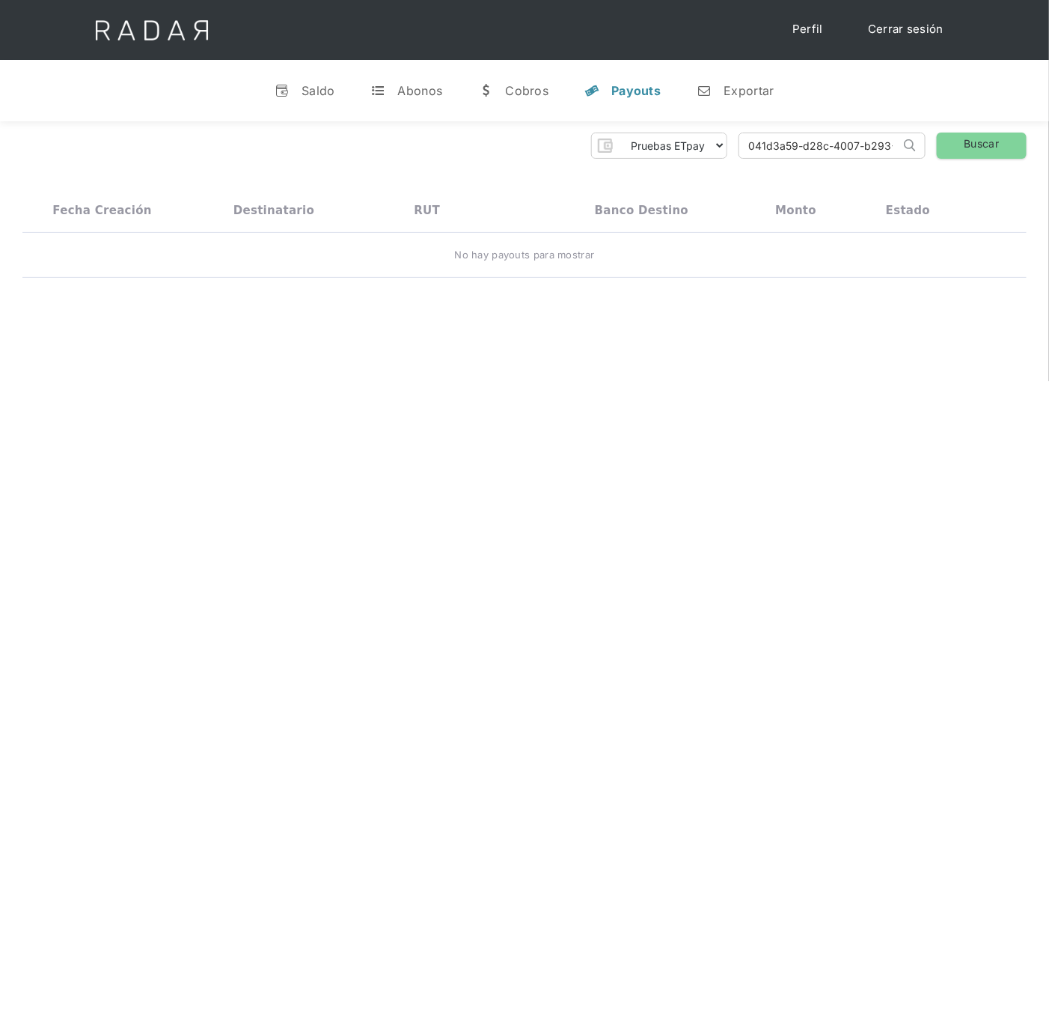
scroll to position [0, 77]
click at [984, 144] on link "Buscar" at bounding box center [982, 145] width 90 height 26
click at [723, 148] on select "Pruebas ETpay Cuenta 1.000 Cuenta 1.001 Cuenta 1.002 Cuenta 1.003 Cuenta 1.004 …" at bounding box center [672, 145] width 109 height 24
select select "etpay-cuenta-1001"
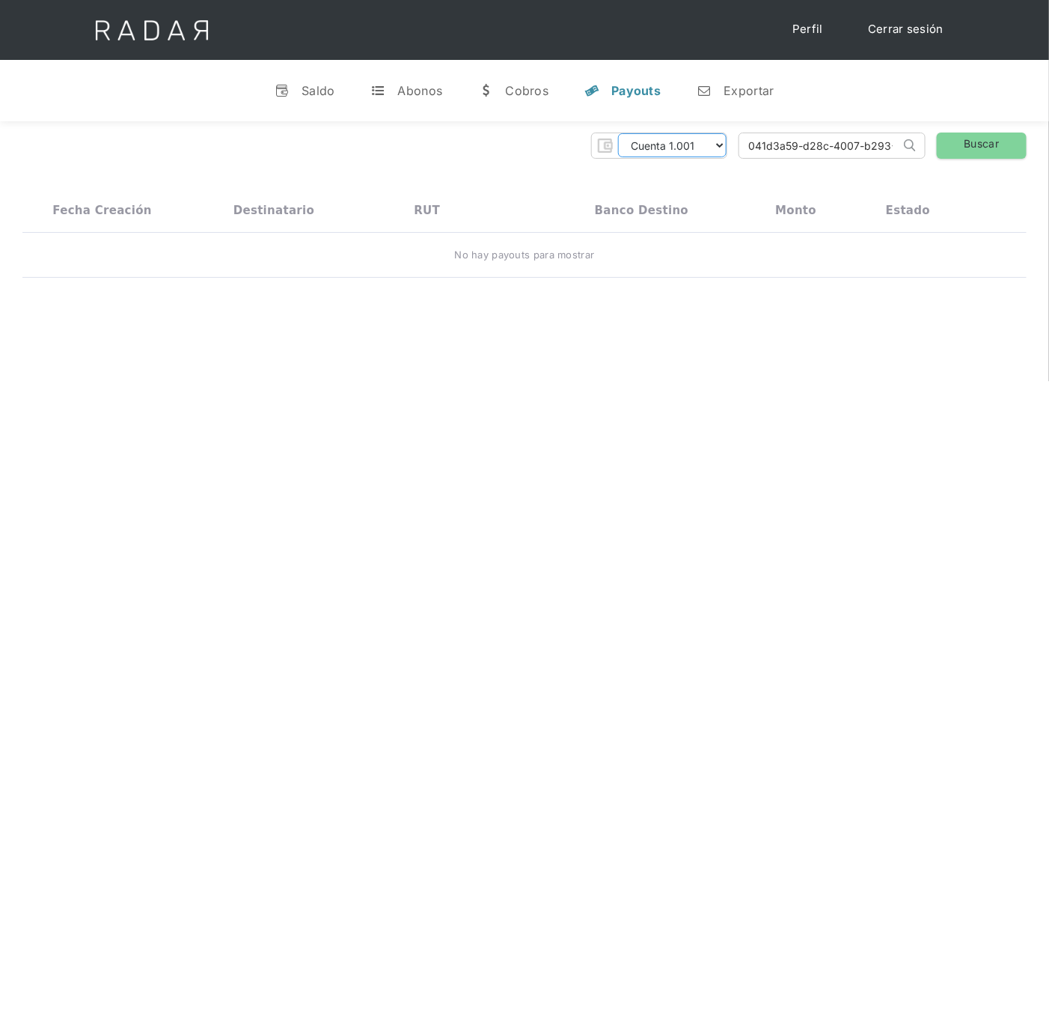
click at [618, 133] on select "Pruebas ETpay Cuenta 1.000 Cuenta 1.001 Cuenta 1.002 Cuenta 1.003 Cuenta 1.004 …" at bounding box center [672, 145] width 109 height 24
click at [1006, 144] on link "Buscar" at bounding box center [982, 145] width 90 height 26
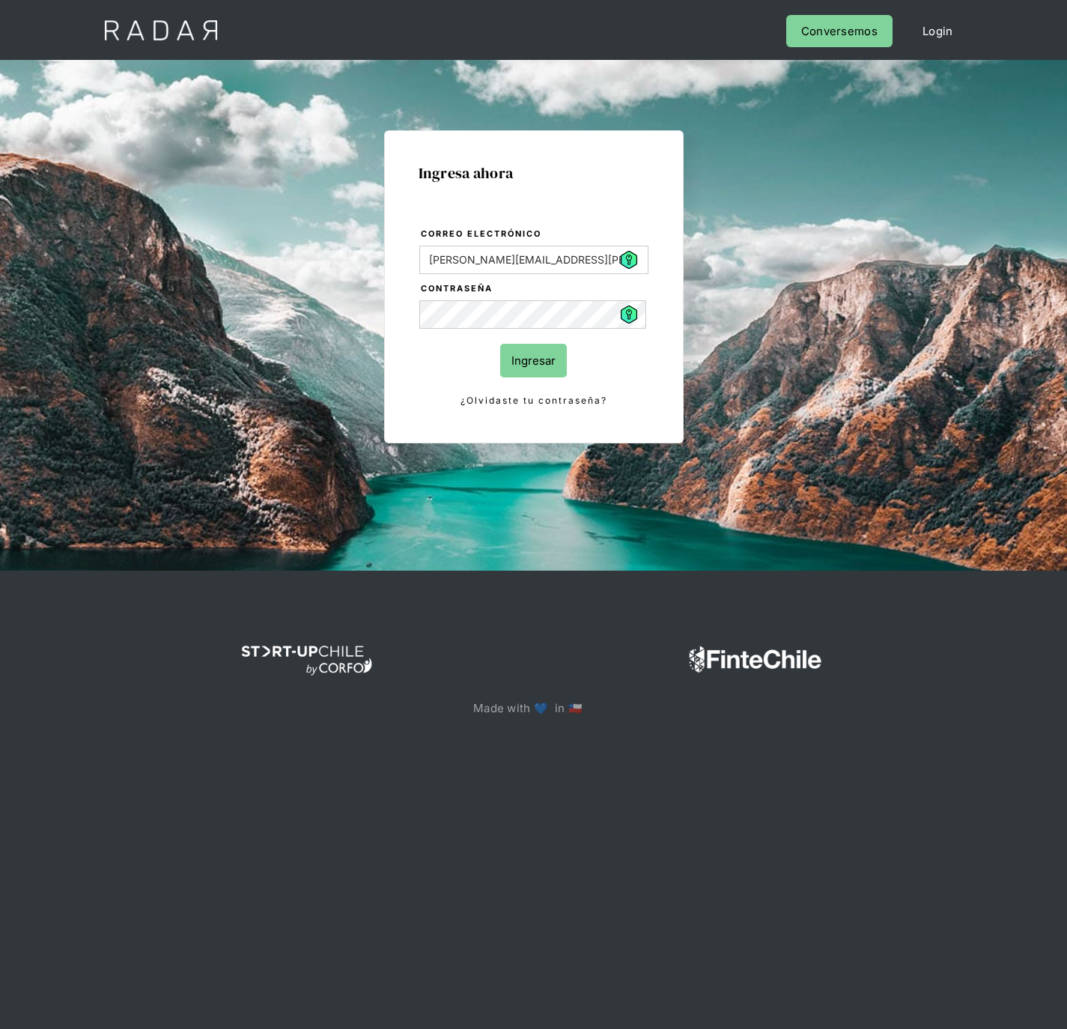
click at [553, 359] on input "Ingresar" at bounding box center [533, 361] width 67 height 34
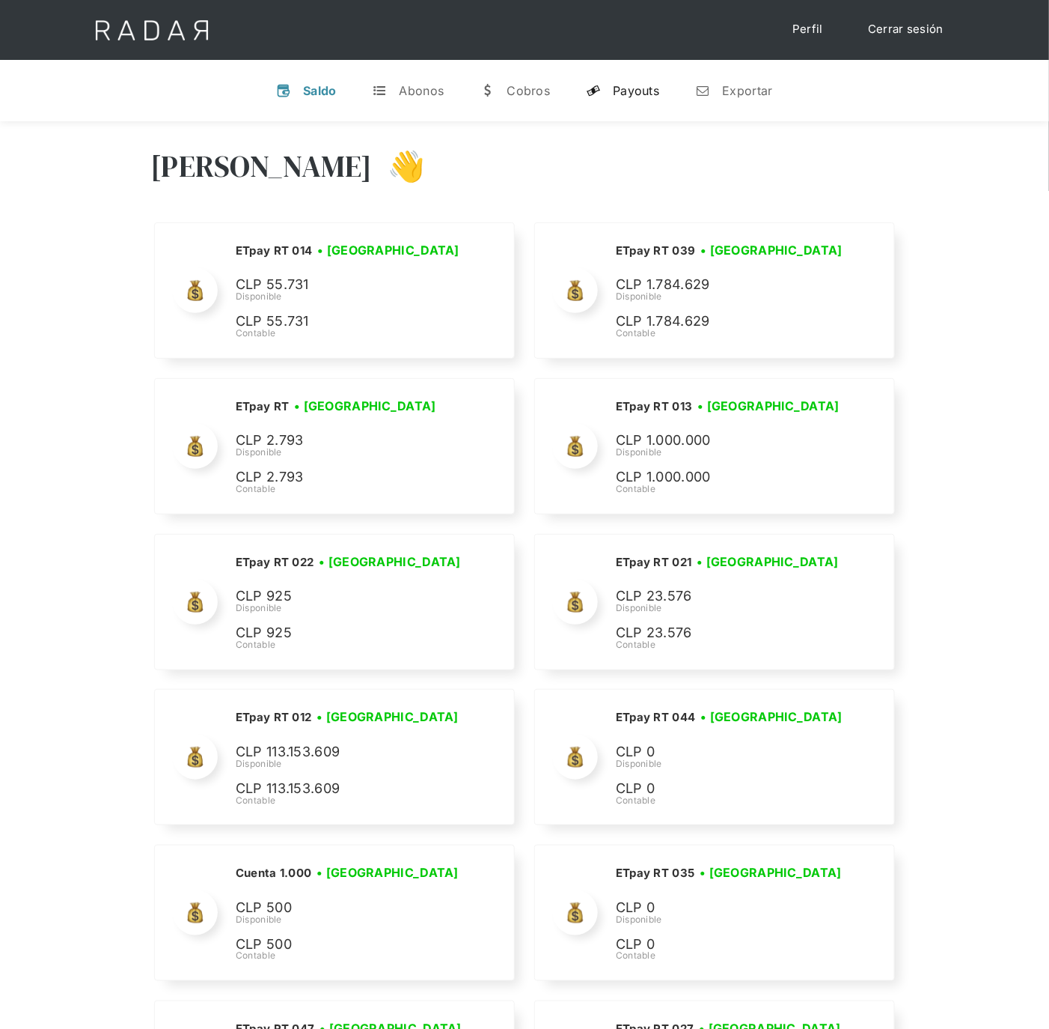
click at [629, 85] on div "Payouts" at bounding box center [636, 90] width 46 height 15
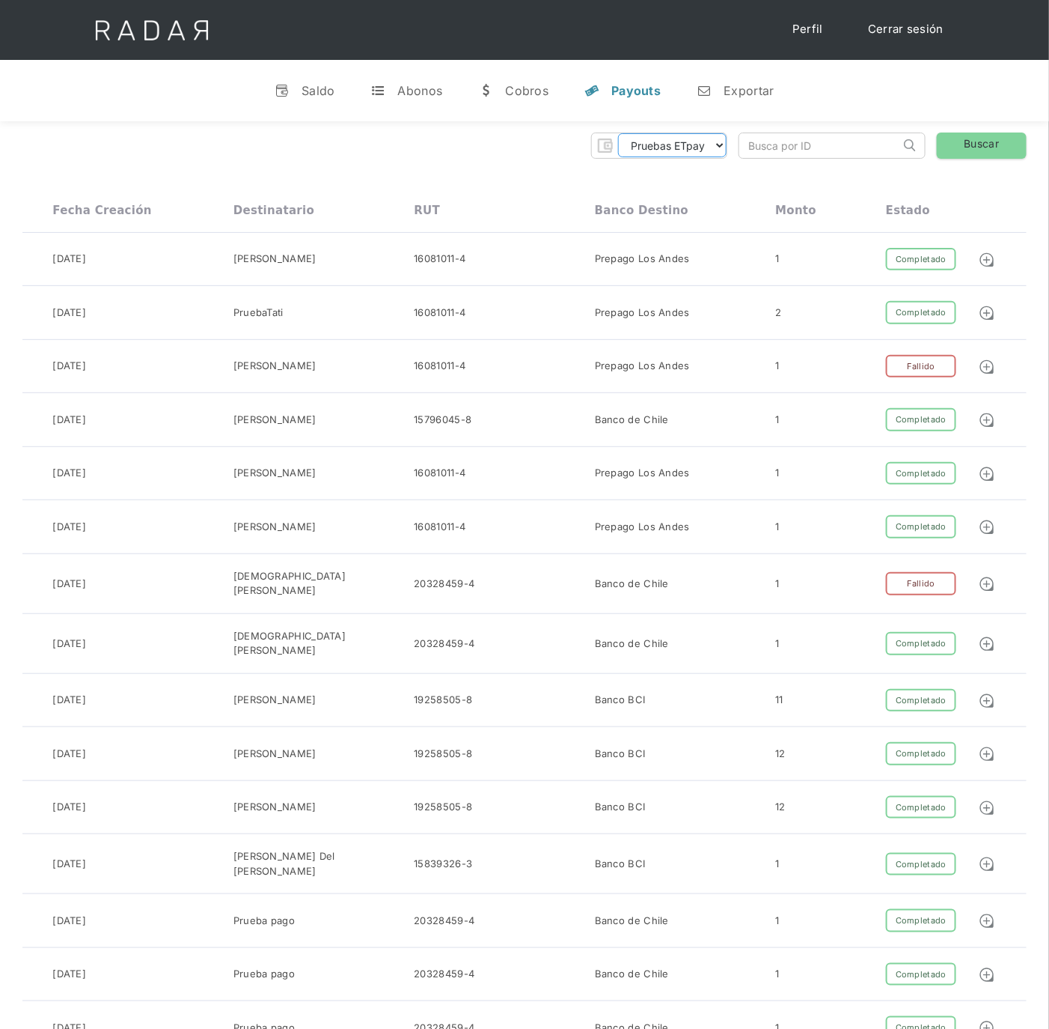
click at [715, 142] on select "Pruebas ETpay Cuenta 1.000 Cuenta 1.001 Cuenta 1.002 Cuenta 1.003 Cuenta 1.004 …" at bounding box center [672, 145] width 109 height 24
select select "etpay-cuenta-1001"
click at [618, 133] on select "Pruebas ETpay Cuenta 1.000 Cuenta 1.001 Cuenta 1.002 Cuenta 1.003 Cuenta 1.004 …" at bounding box center [672, 145] width 109 height 24
click at [993, 147] on link "Buscar" at bounding box center [982, 145] width 90 height 26
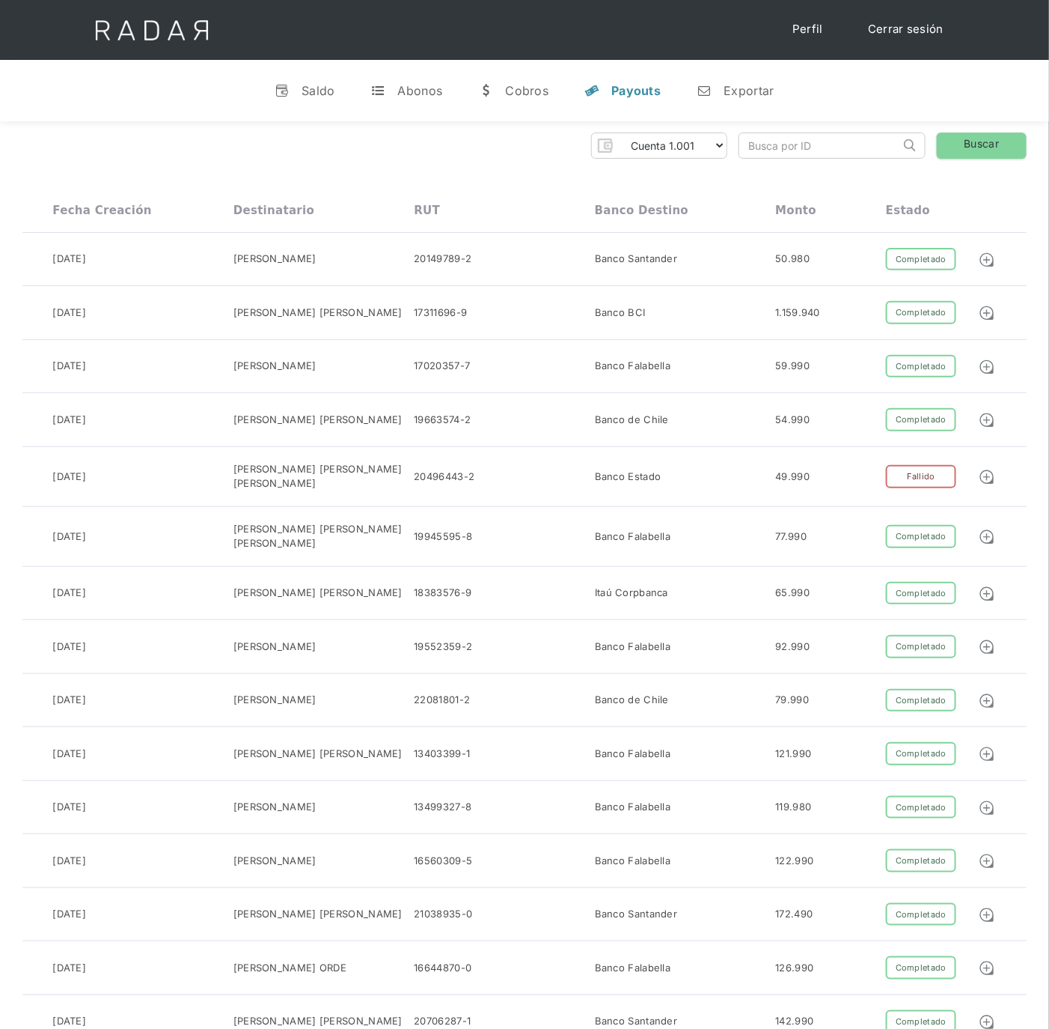
click at [405, 153] on div "Pruebas ETpay Cuenta 1.000 Cuenta 1.001 Cuenta 1.002 Cuenta 1.003 Cuenta 1.004 …" at bounding box center [524, 145] width 1005 height 26
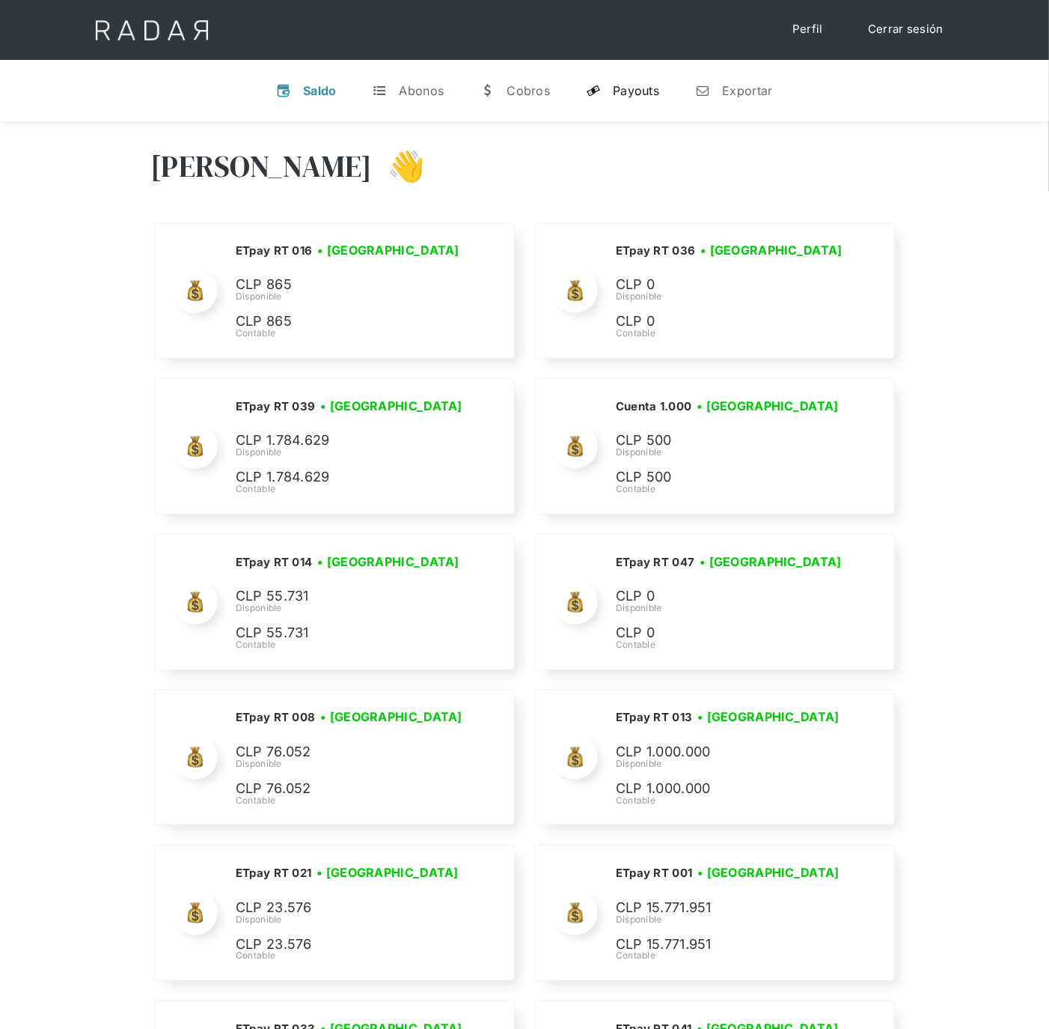
click at [643, 97] on div "Payouts" at bounding box center [636, 90] width 46 height 15
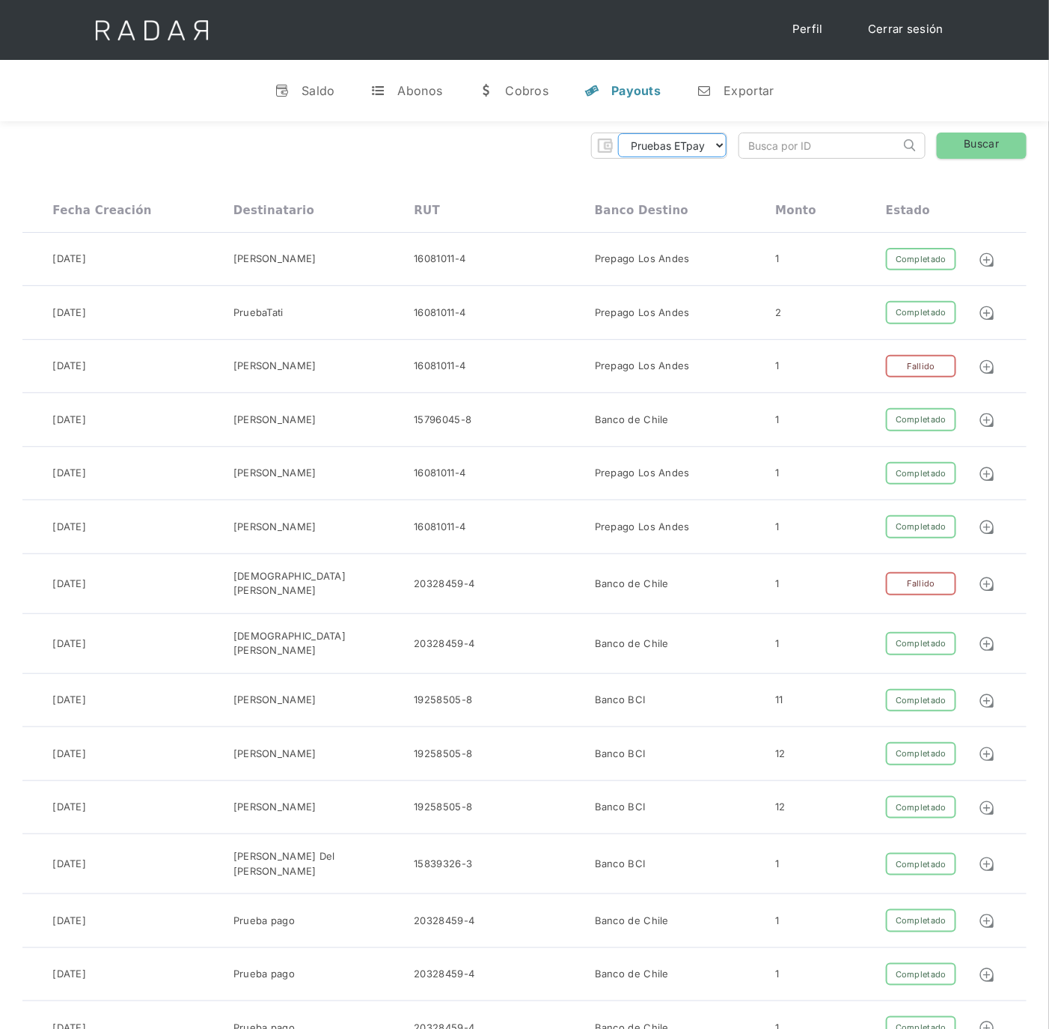
click at [719, 146] on select "Pruebas ETpay Cuenta 1.000 Cuenta 1.001 Cuenta 1.002 Cuenta 1.003 Cuenta 1.004 …" at bounding box center [672, 145] width 109 height 24
select select "etpay-cuenta-1001"
click at [618, 133] on select "Pruebas ETpay Cuenta 1.000 Cuenta 1.001 Cuenta 1.002 Cuenta 1.003 Cuenta 1.004 …" at bounding box center [672, 145] width 109 height 24
click at [993, 148] on link "Buscar" at bounding box center [982, 145] width 90 height 26
click at [710, 144] on select "Pruebas ETpay Cuenta 1.000 Cuenta 1.001 Cuenta 1.002 Cuenta 1.003 Cuenta 1.004 …" at bounding box center [672, 145] width 109 height 24
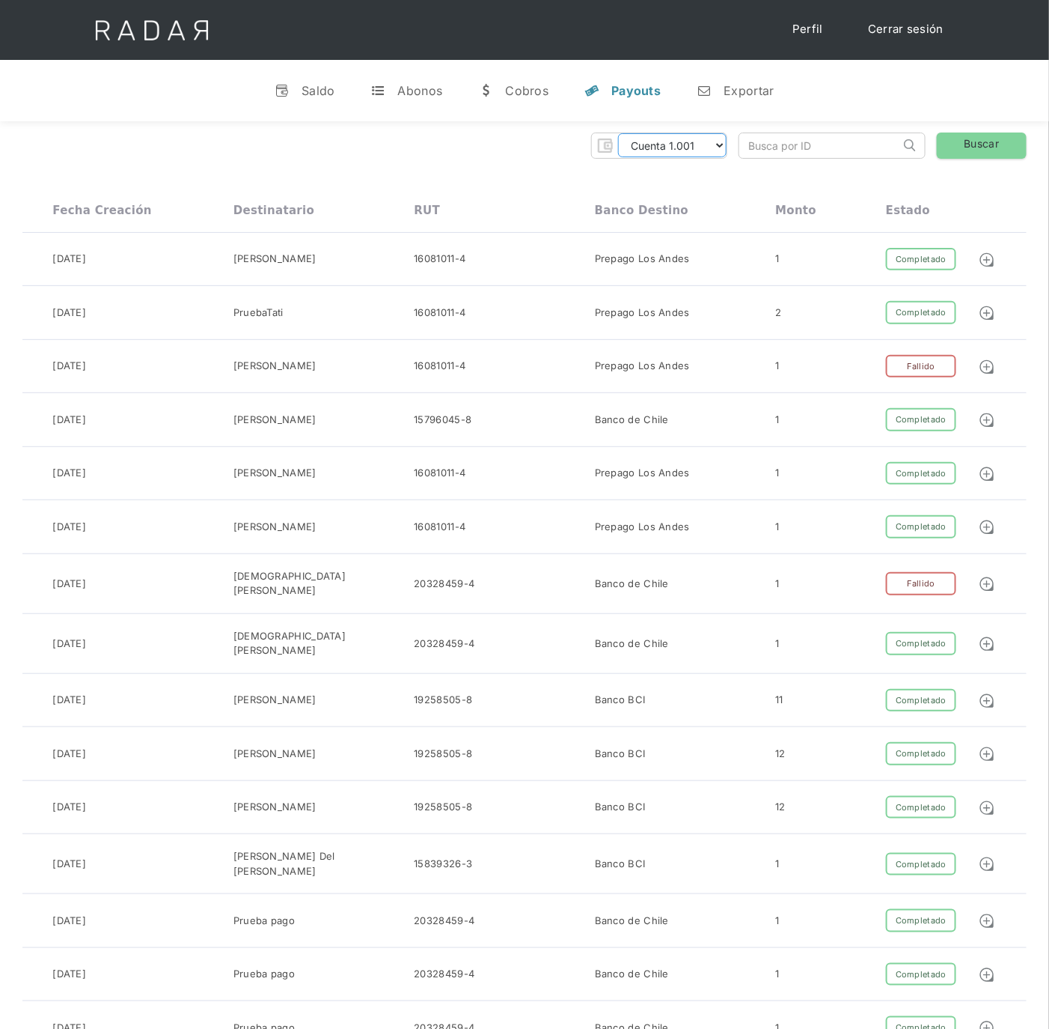
click at [618, 133] on select "Pruebas ETpay Cuenta 1.000 Cuenta 1.001 Cuenta 1.002 Cuenta 1.003 Cuenta 1.004 …" at bounding box center [672, 145] width 109 height 24
click at [948, 141] on link "Buscar" at bounding box center [982, 145] width 90 height 26
click at [991, 156] on link "Buscar" at bounding box center [982, 145] width 90 height 26
click at [966, 142] on link "Buscar" at bounding box center [982, 145] width 90 height 26
click at [722, 150] on select "Pruebas ETpay Cuenta 1.000 Cuenta 1.001 Cuenta 1.002 Cuenta 1.003 Cuenta 1.004 …" at bounding box center [672, 145] width 109 height 24
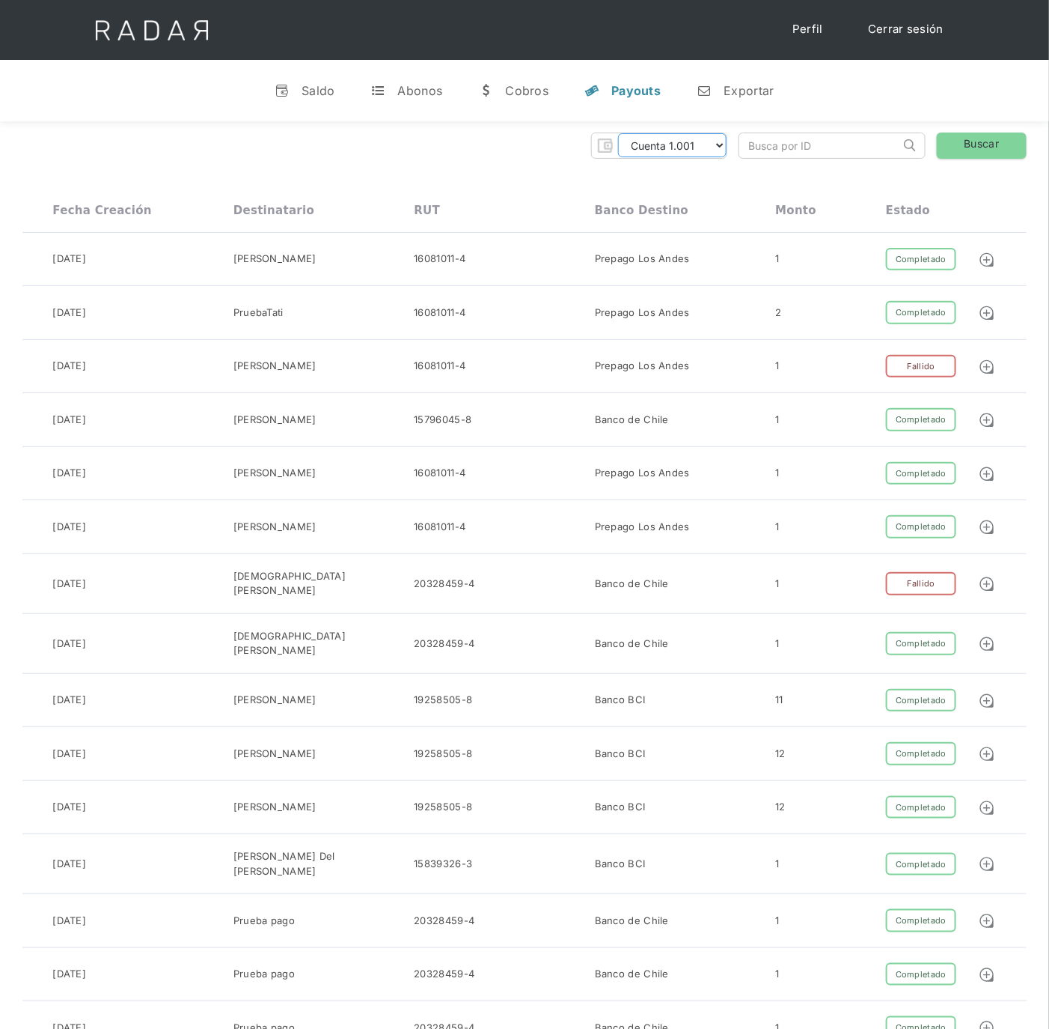
click at [618, 133] on select "Pruebas ETpay Cuenta 1.000 Cuenta 1.001 Cuenta 1.002 Cuenta 1.003 Cuenta 1.004 …" at bounding box center [672, 145] width 109 height 24
click at [993, 147] on link "Buscar" at bounding box center [982, 145] width 90 height 26
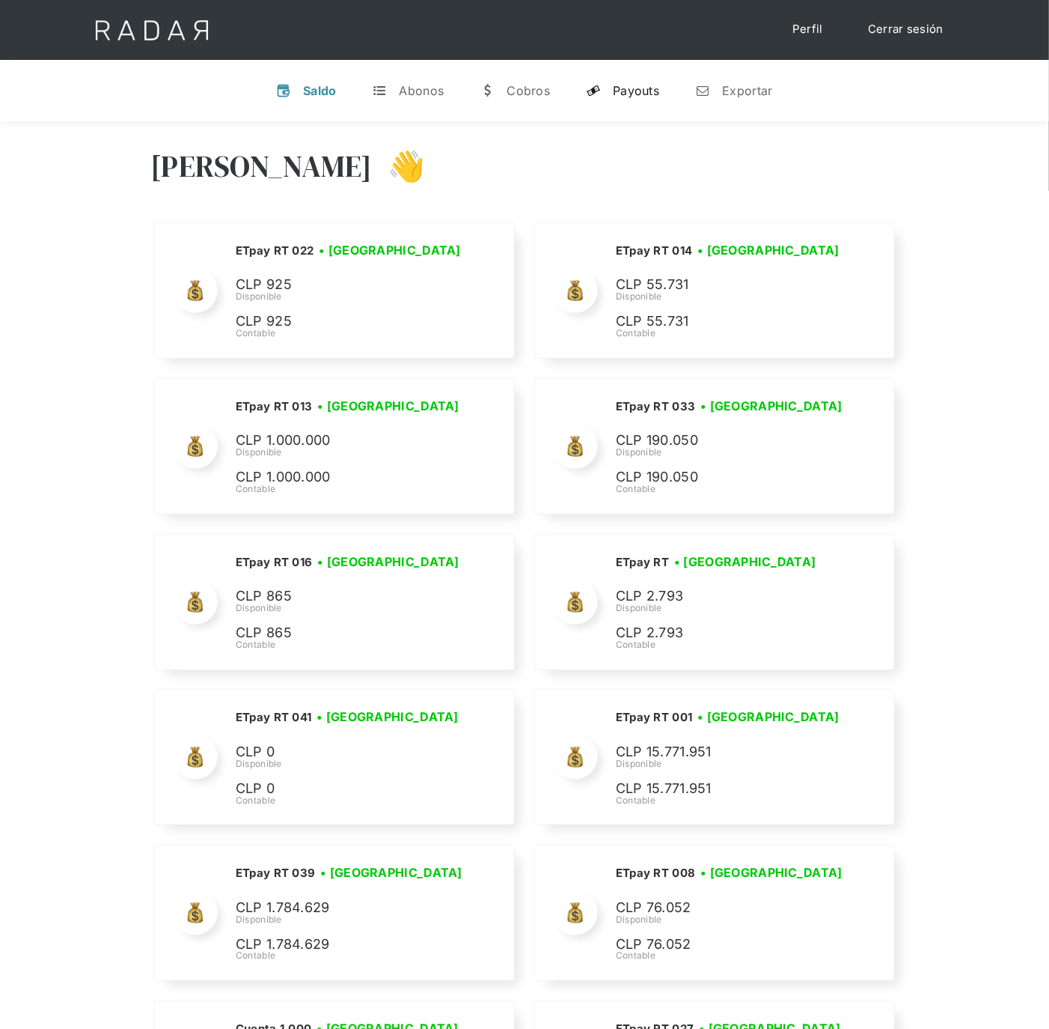
click at [627, 91] on div "Payouts" at bounding box center [636, 90] width 46 height 15
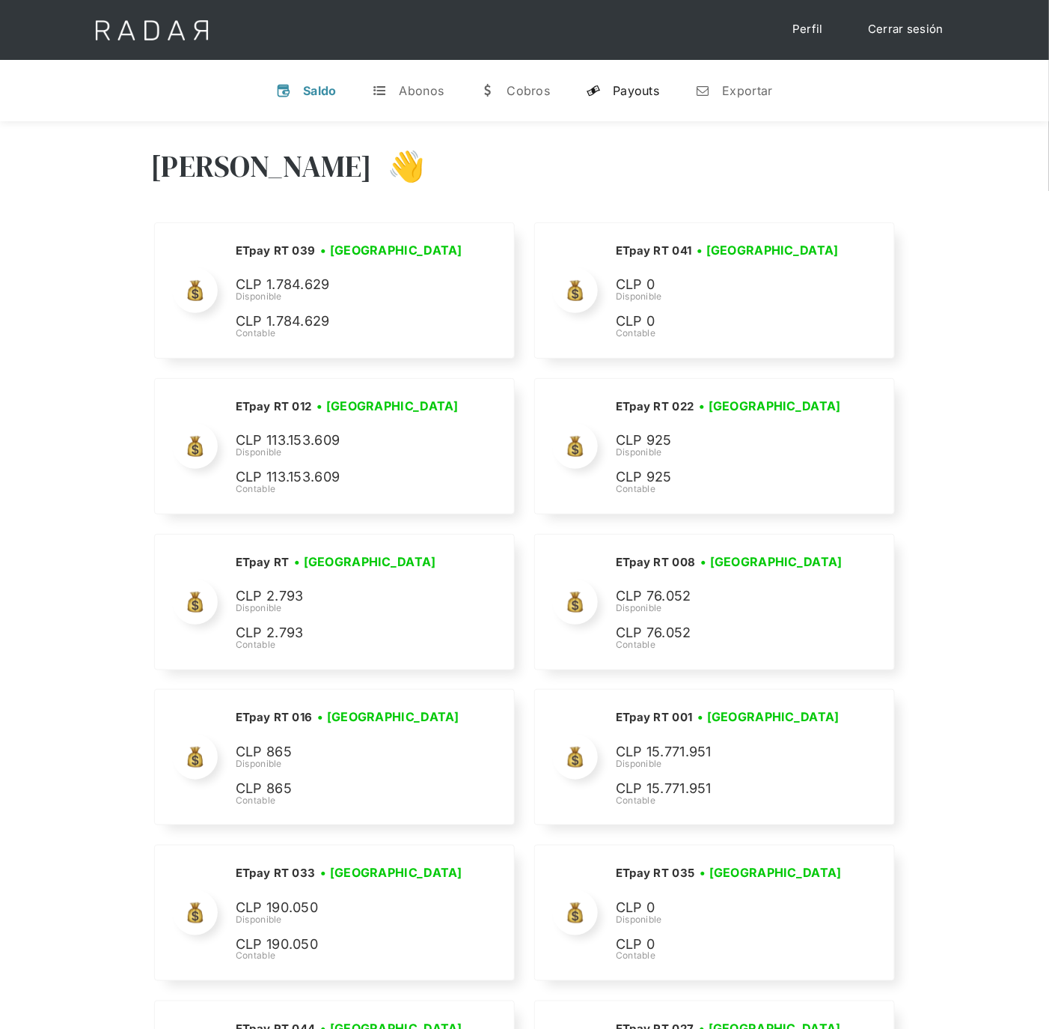
drag, startPoint x: 652, startPoint y: 73, endPoint x: 653, endPoint y: 103, distance: 30.7
click at [652, 73] on link "y Payouts" at bounding box center [622, 90] width 97 height 39
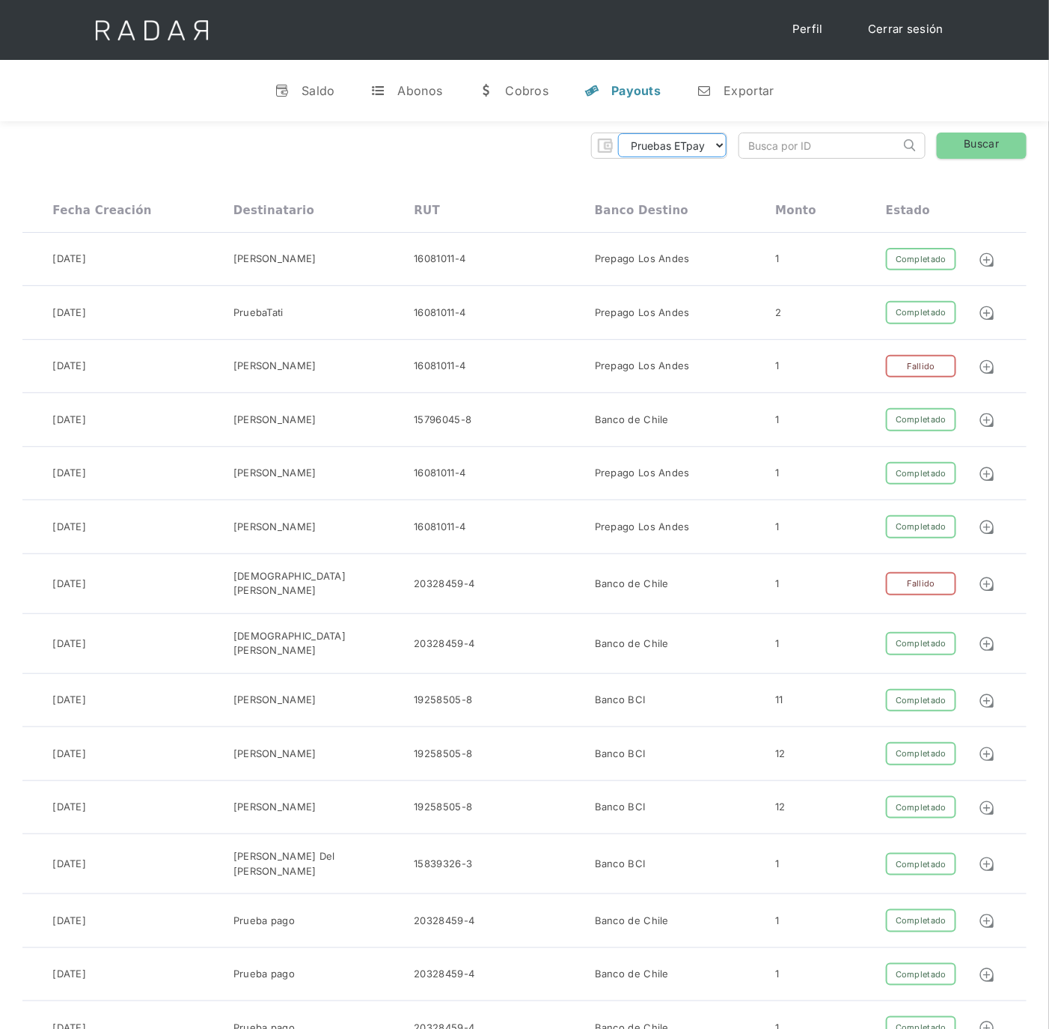
click at [719, 150] on select "Pruebas ETpay Cuenta 1.000 Cuenta 1.001 Cuenta 1.002 Cuenta 1.003 Cuenta 1.004 …" at bounding box center [672, 145] width 109 height 24
select select "etpay-cuenta-1001"
click at [618, 133] on select "Pruebas ETpay Cuenta 1.000 Cuenta 1.001 Cuenta 1.002 Cuenta 1.003 Cuenta 1.004 …" at bounding box center [672, 145] width 109 height 24
click at [1015, 140] on link "Buscar" at bounding box center [982, 145] width 90 height 26
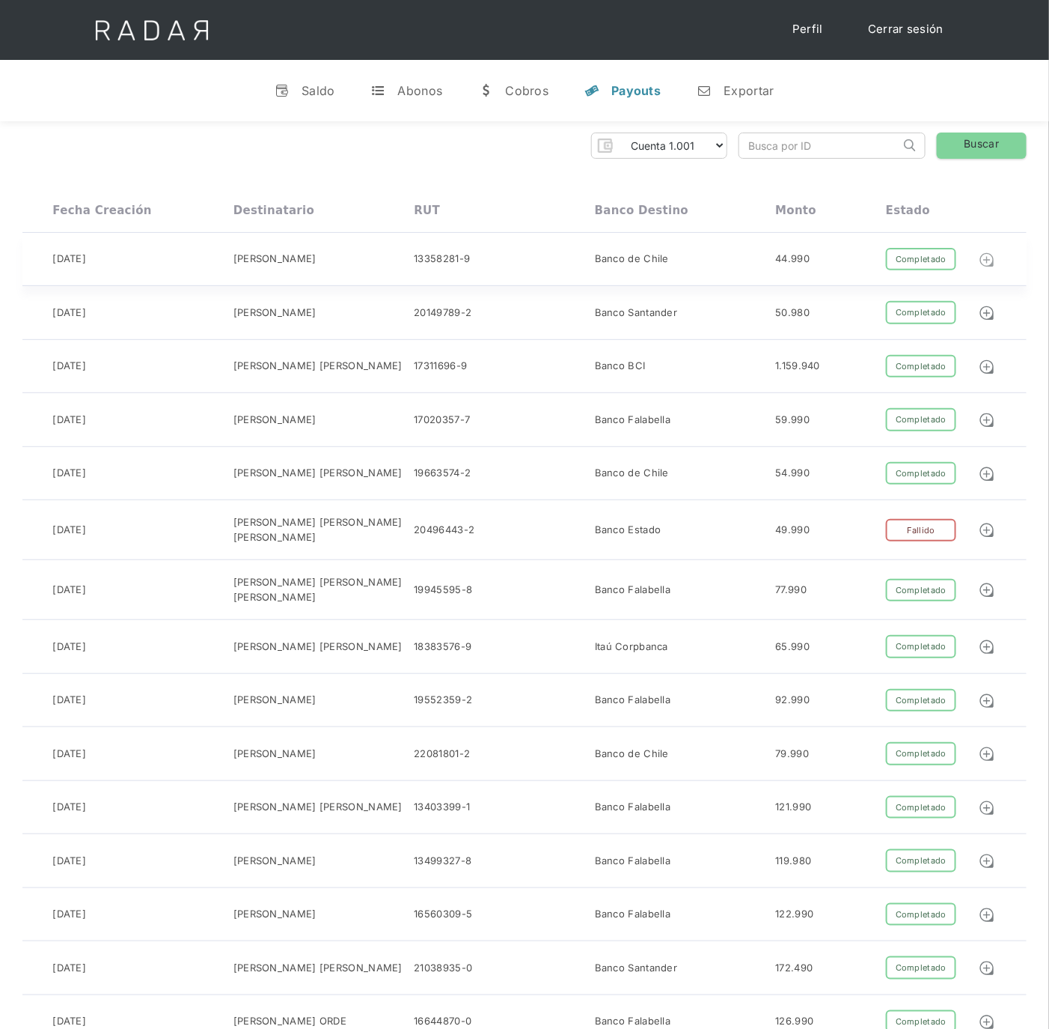
click at [991, 256] on img at bounding box center [987, 260] width 16 height 16
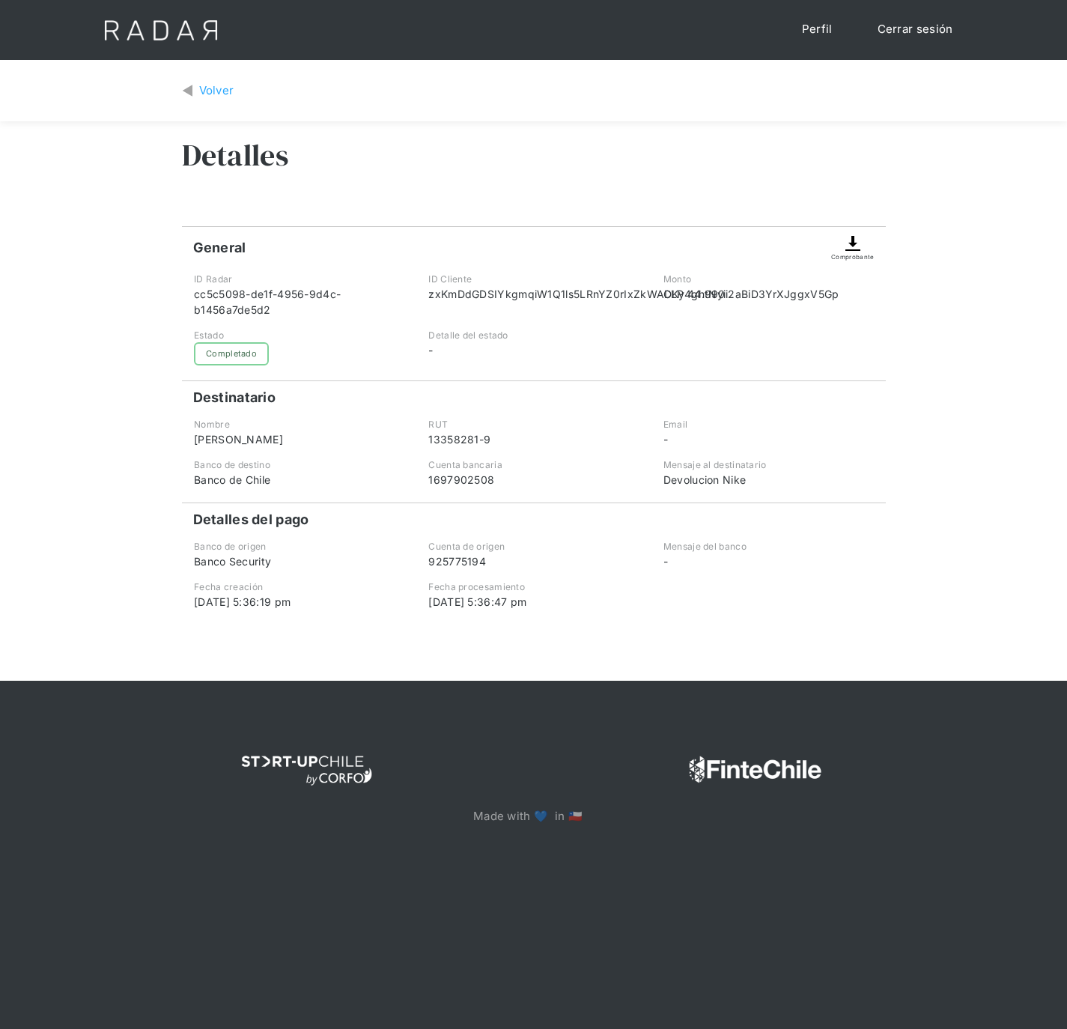
click at [842, 221] on div "Detalles General Comprobante ID Radar cc5c5098-de1f-4956-9d4c-b1456a7de5d2 ID C…" at bounding box center [534, 400] width 704 height 559
click at [856, 245] on img at bounding box center [853, 243] width 18 height 18
click at [847, 246] on img at bounding box center [853, 243] width 18 height 18
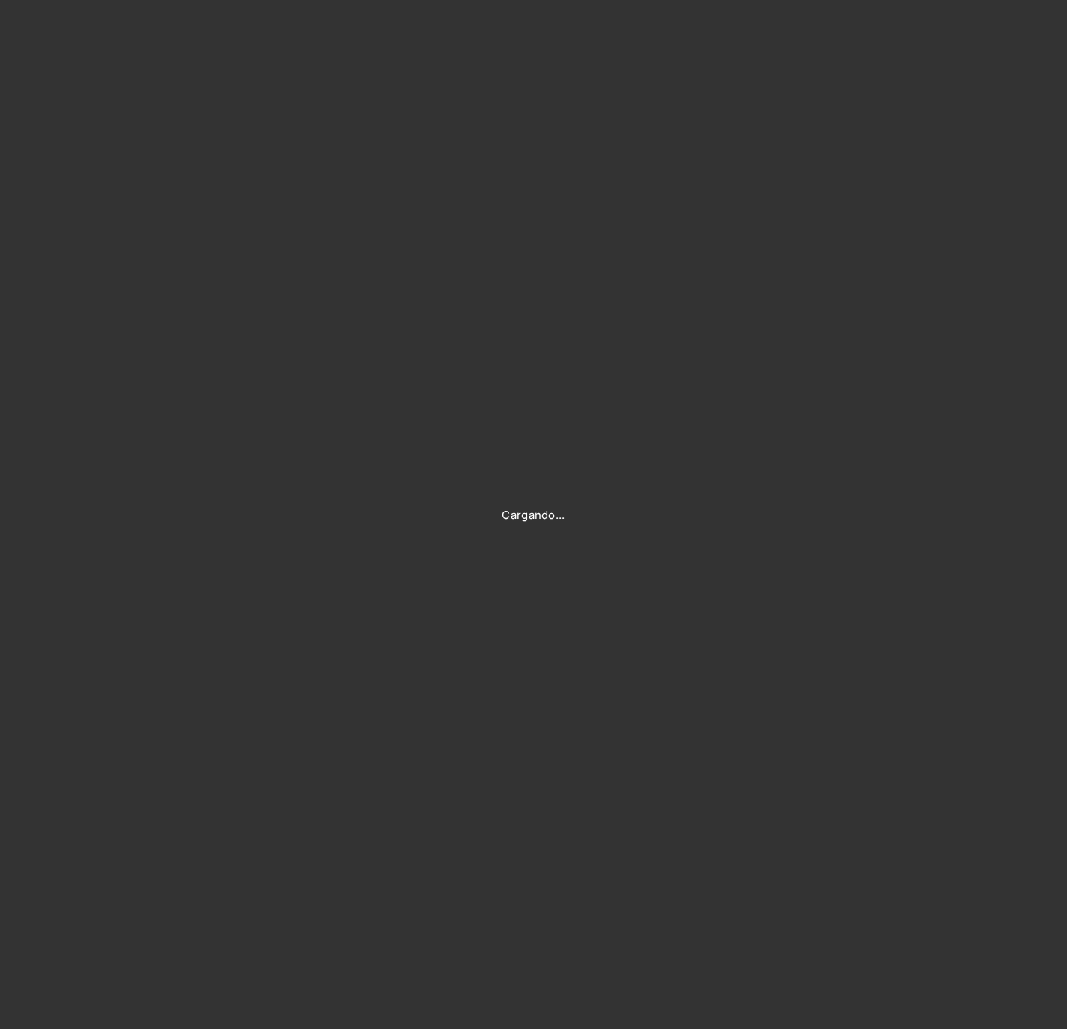
type input "[PERSON_NAME][EMAIL_ADDRESS][PERSON_NAME][DOMAIN_NAME]"
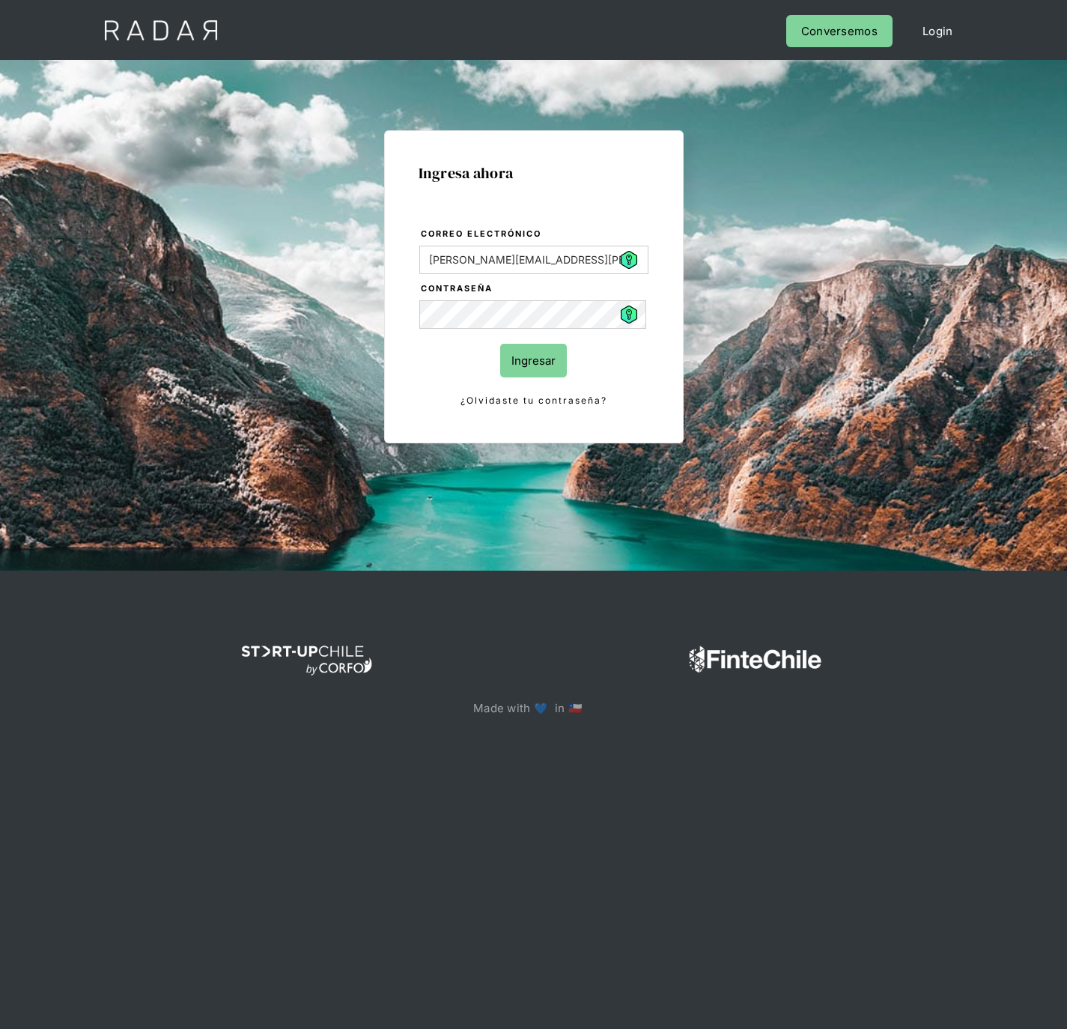
click at [539, 362] on input "Ingresar" at bounding box center [533, 361] width 67 height 34
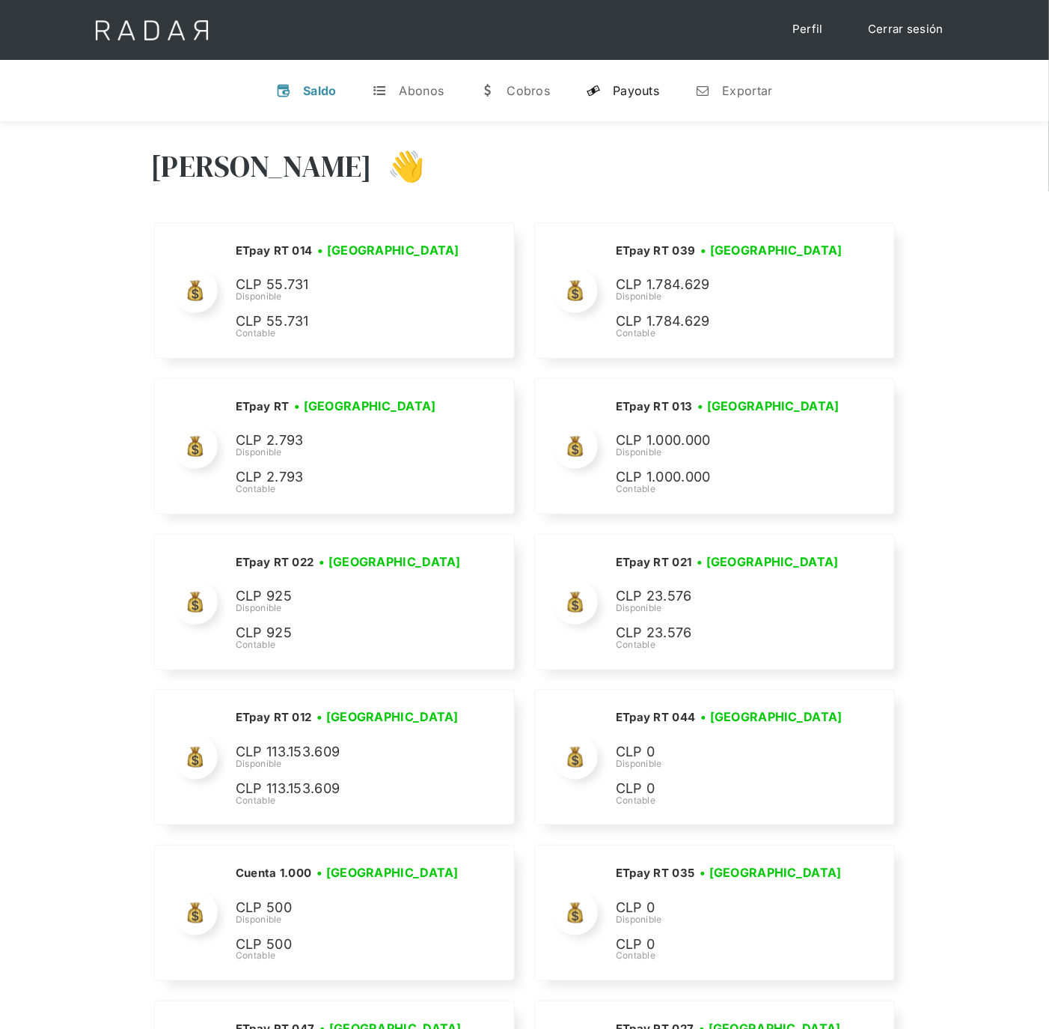
click at [621, 88] on div "Payouts" at bounding box center [636, 90] width 46 height 15
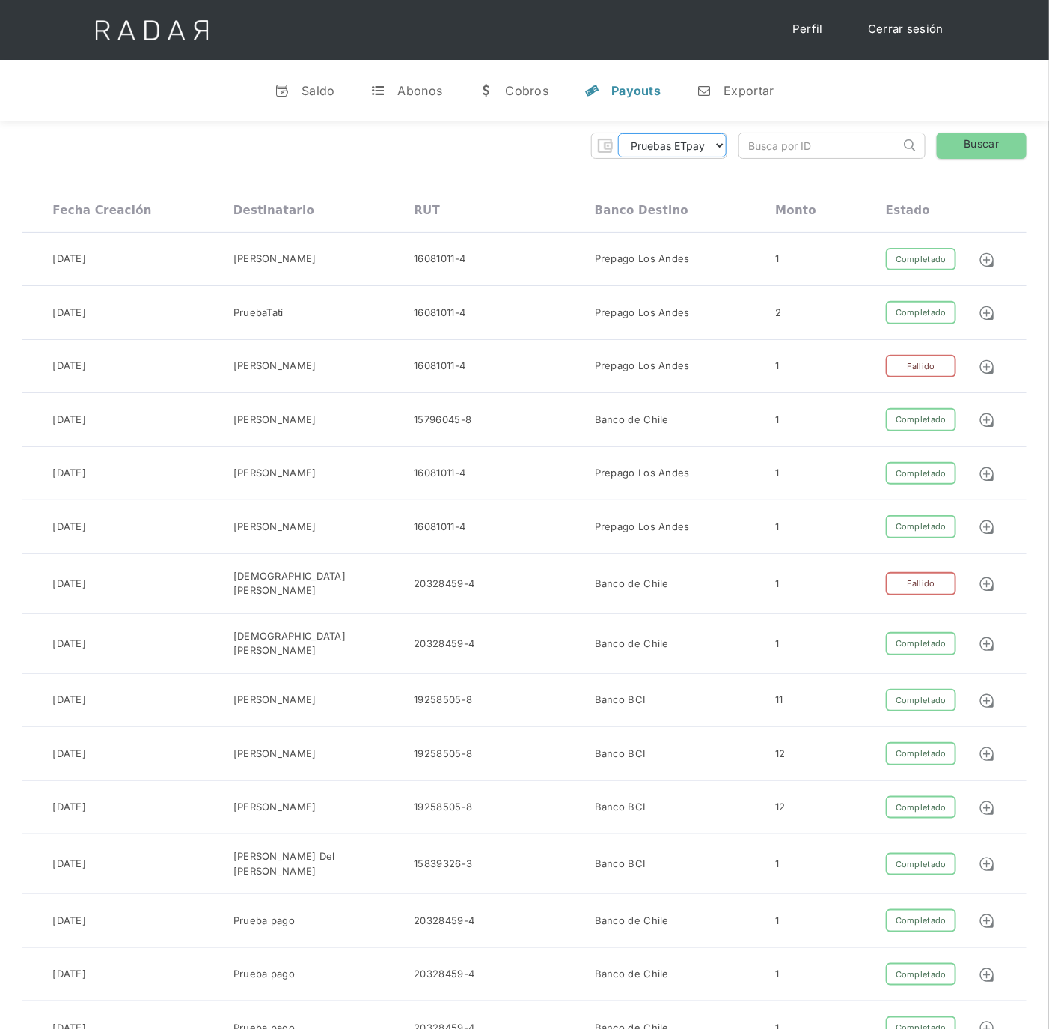
click at [715, 149] on select "Pruebas ETpay Cuenta 1.000 Cuenta 1.001 Cuenta 1.002 Cuenta 1.003 Cuenta 1.004 …" at bounding box center [672, 145] width 109 height 24
select select "etpay-cuenta-1001"
click at [618, 133] on select "Pruebas ETpay Cuenta 1.000 Cuenta 1.001 Cuenta 1.002 Cuenta 1.003 Cuenta 1.004 …" at bounding box center [672, 145] width 109 height 24
click at [984, 151] on link "Buscar" at bounding box center [982, 145] width 90 height 26
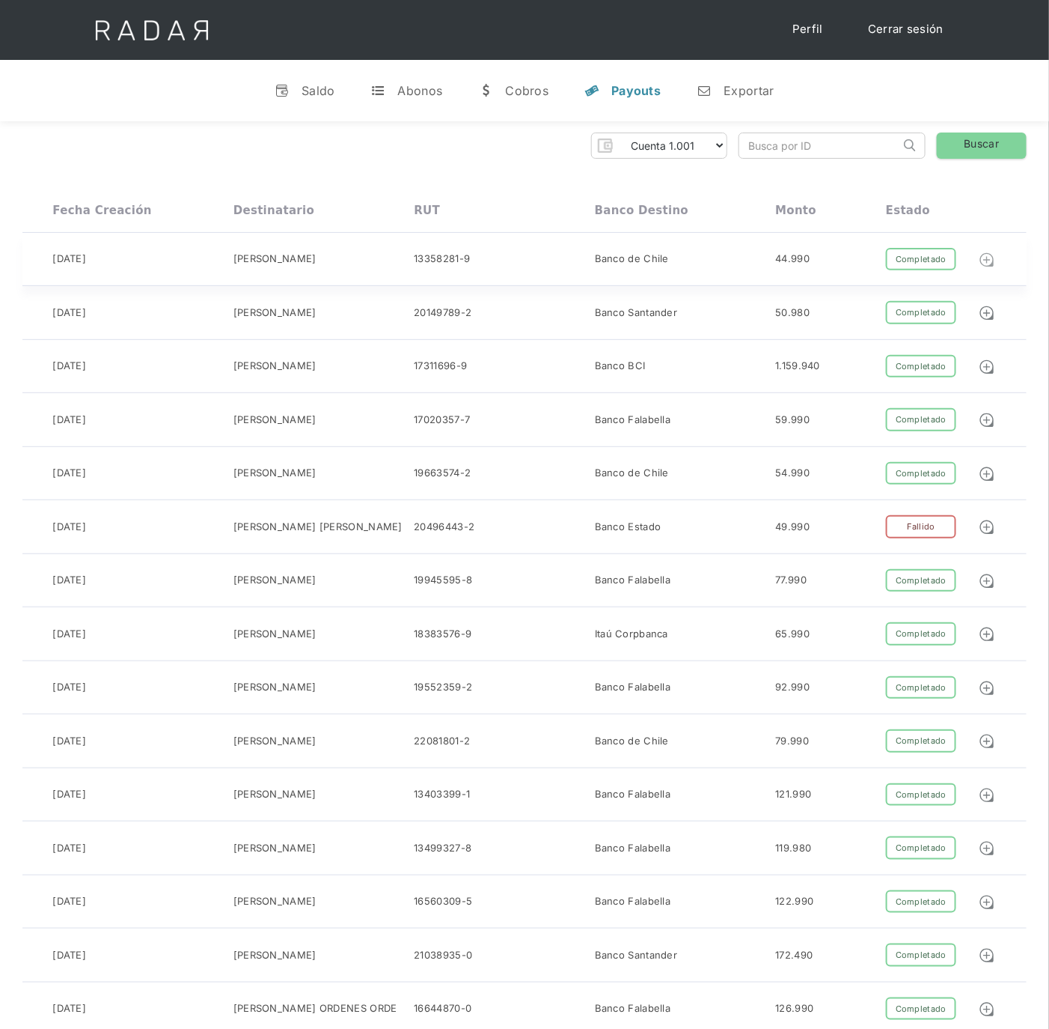
click at [990, 259] on img at bounding box center [987, 260] width 16 height 16
click at [989, 255] on img at bounding box center [987, 260] width 16 height 16
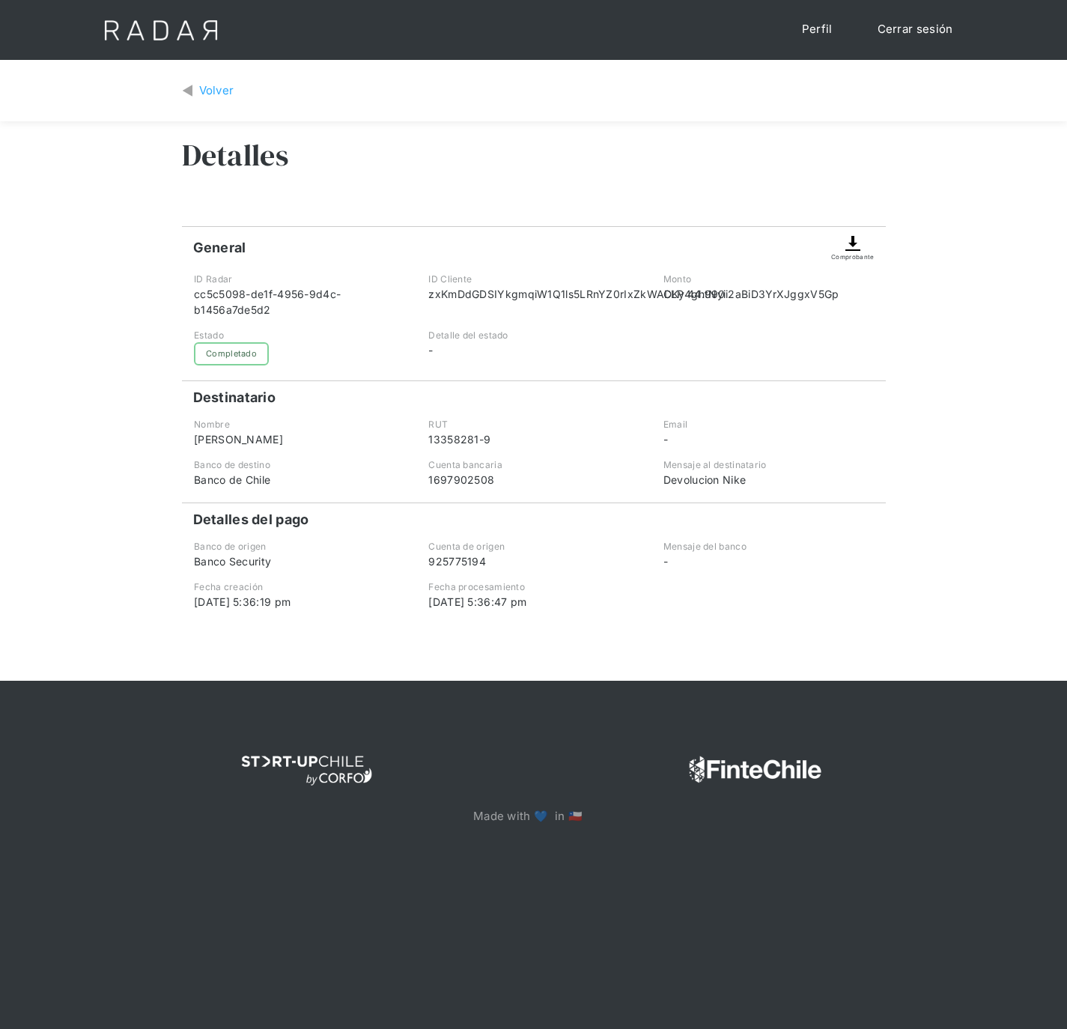
click at [203, 86] on div "Volver" at bounding box center [216, 90] width 35 height 17
click at [849, 245] on img at bounding box center [853, 243] width 18 height 18
